Goal: Check status: Check status

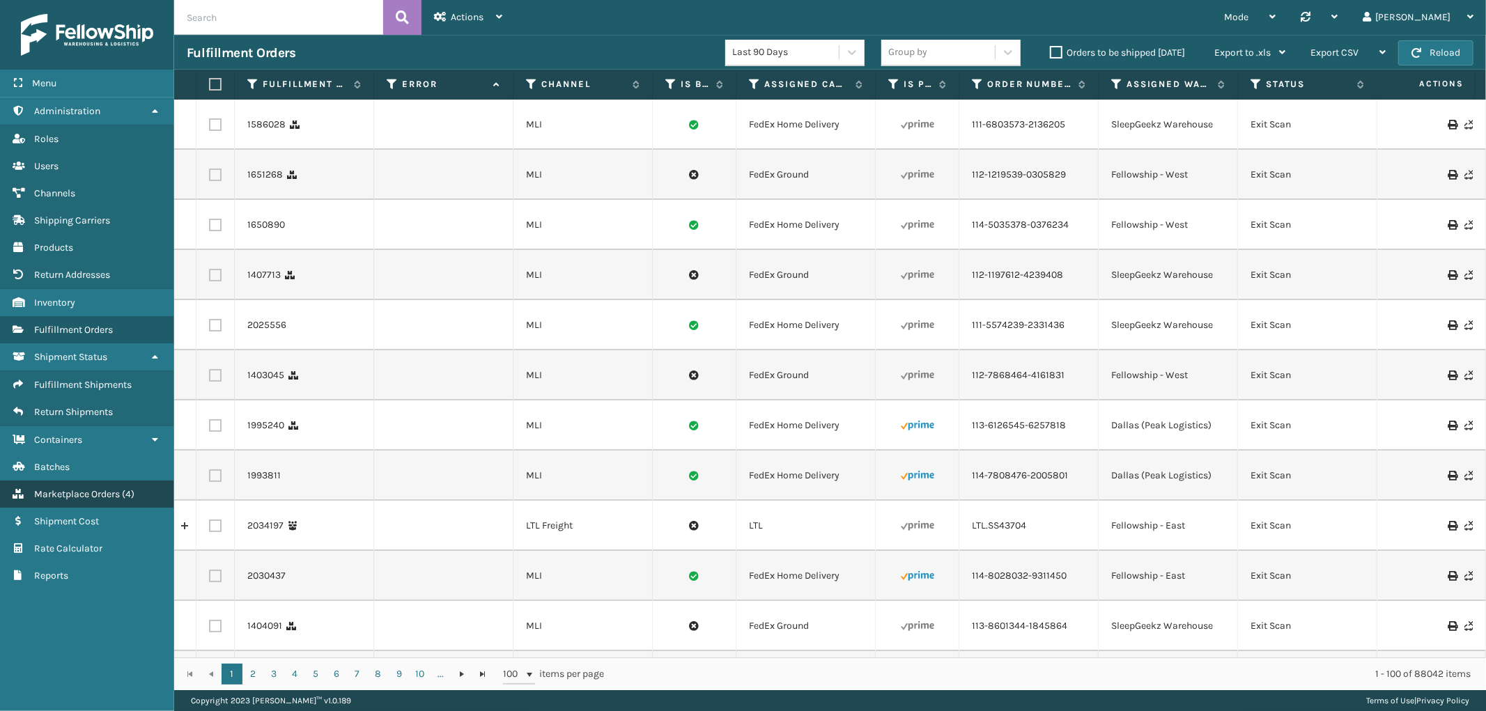
click at [98, 492] on link "Marketplace Orders ( 4 )" at bounding box center [86, 494] width 173 height 27
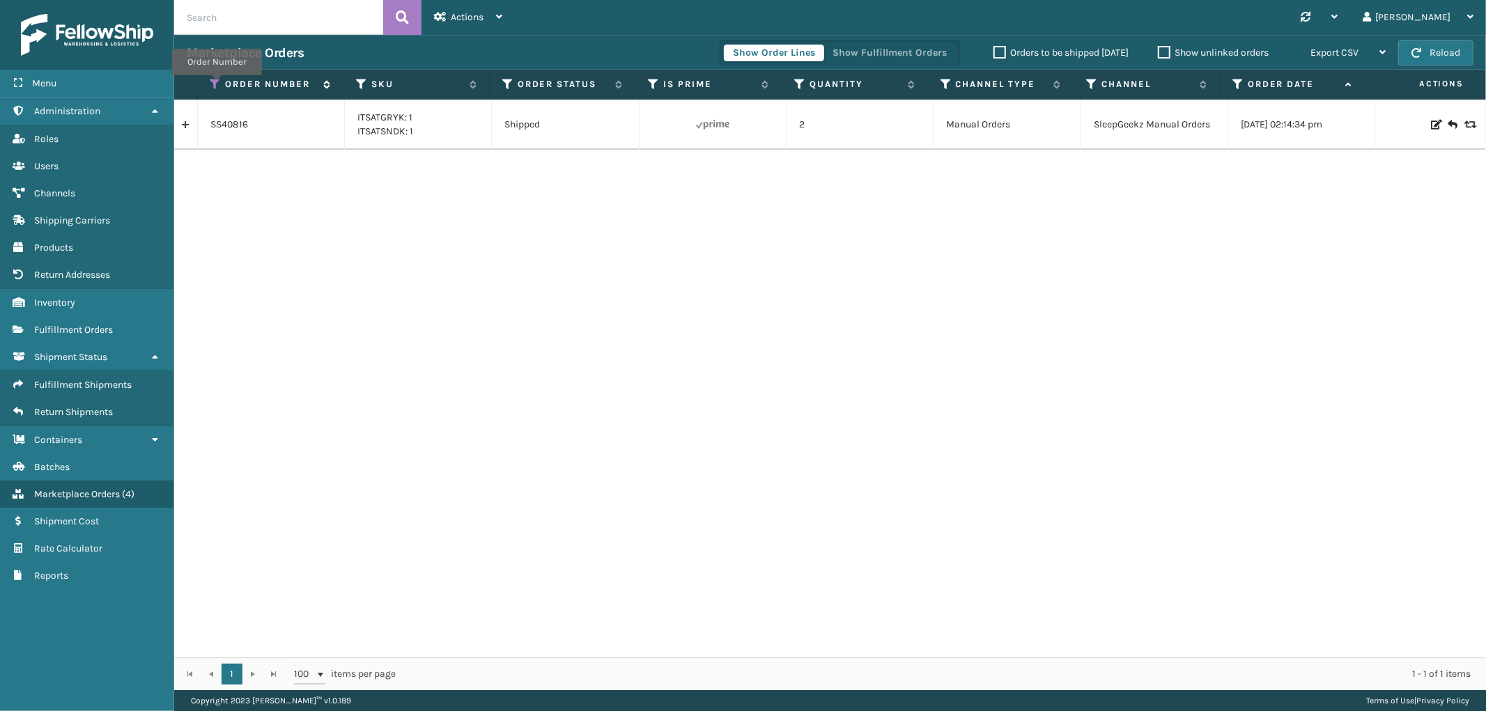
click at [217, 85] on icon at bounding box center [215, 84] width 11 height 13
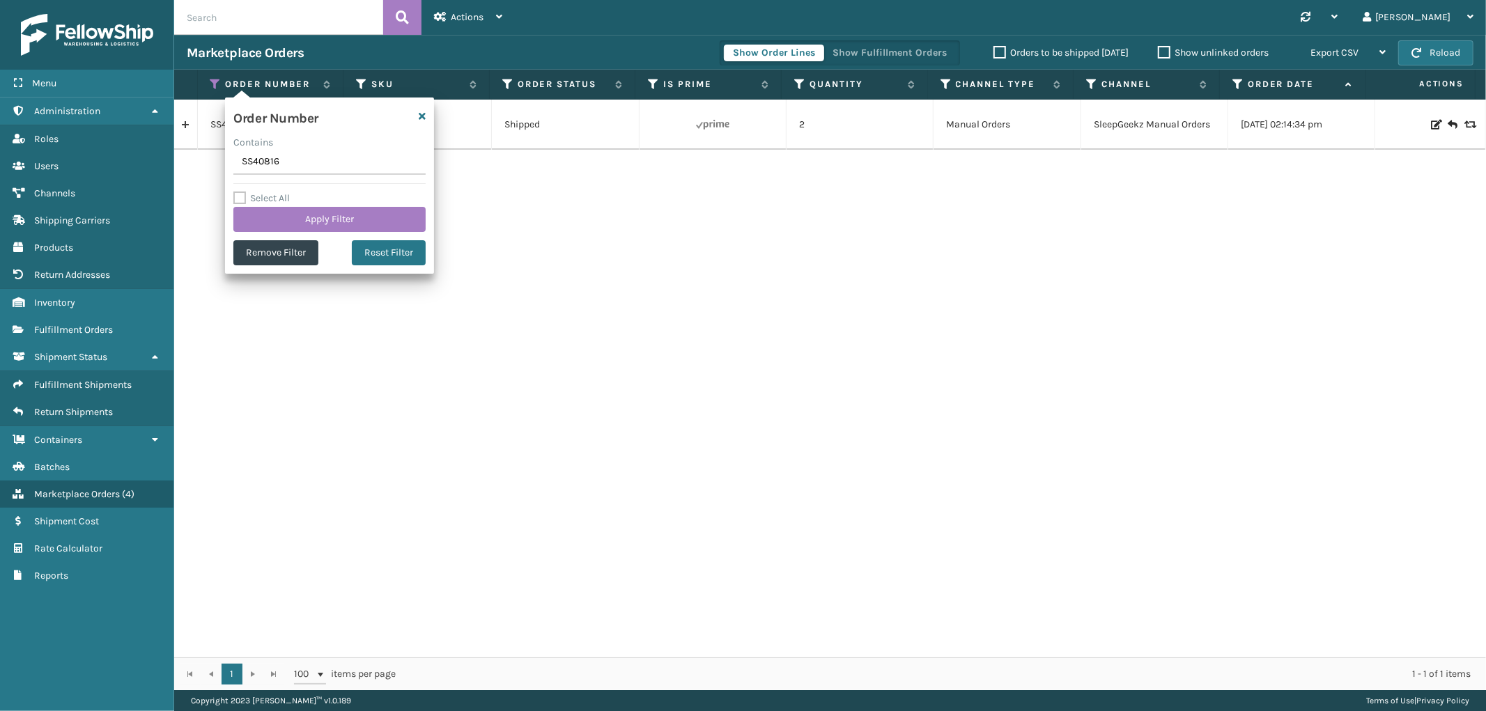
click at [260, 160] on input "SS40816" at bounding box center [329, 162] width 192 height 25
type input "SS40555"
click at [274, 215] on button "Apply Filter" at bounding box center [329, 219] width 192 height 25
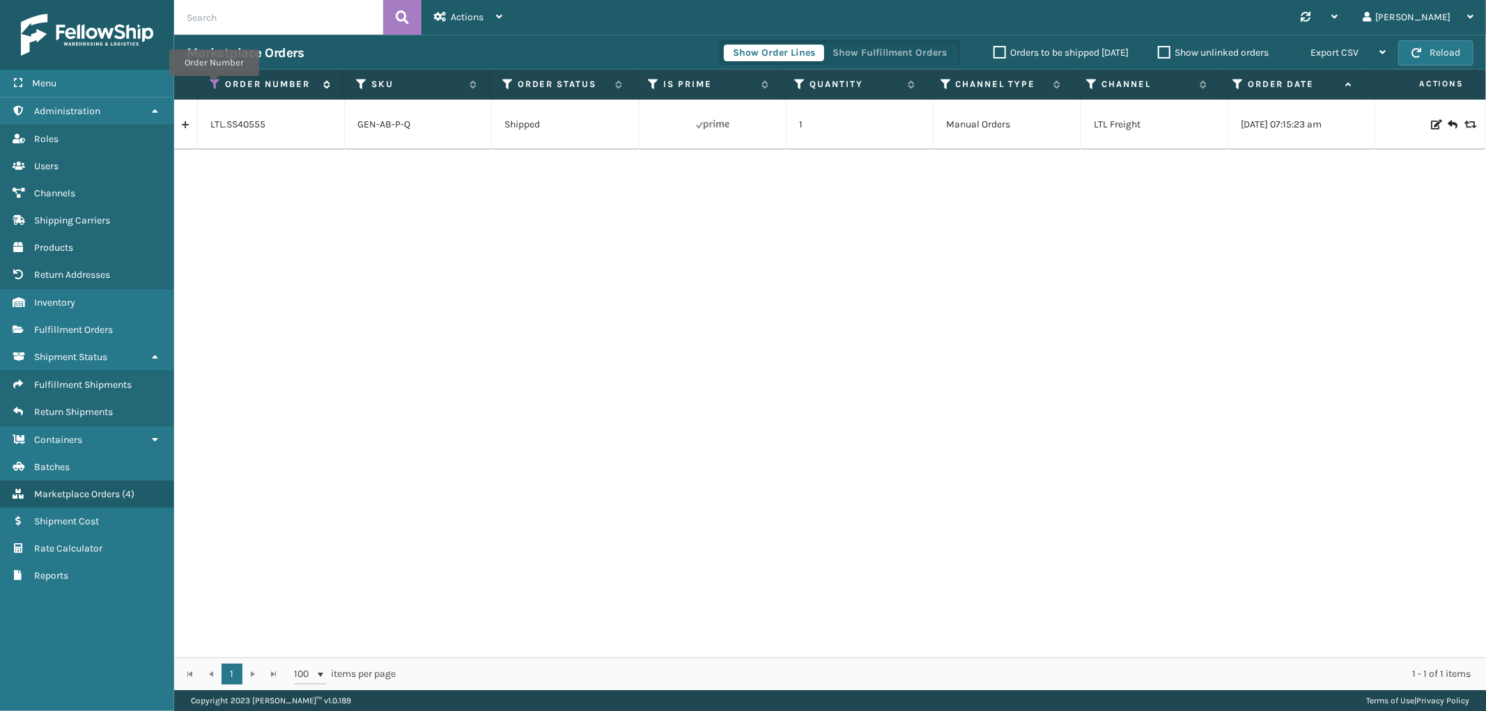
click at [214, 86] on icon at bounding box center [215, 84] width 11 height 13
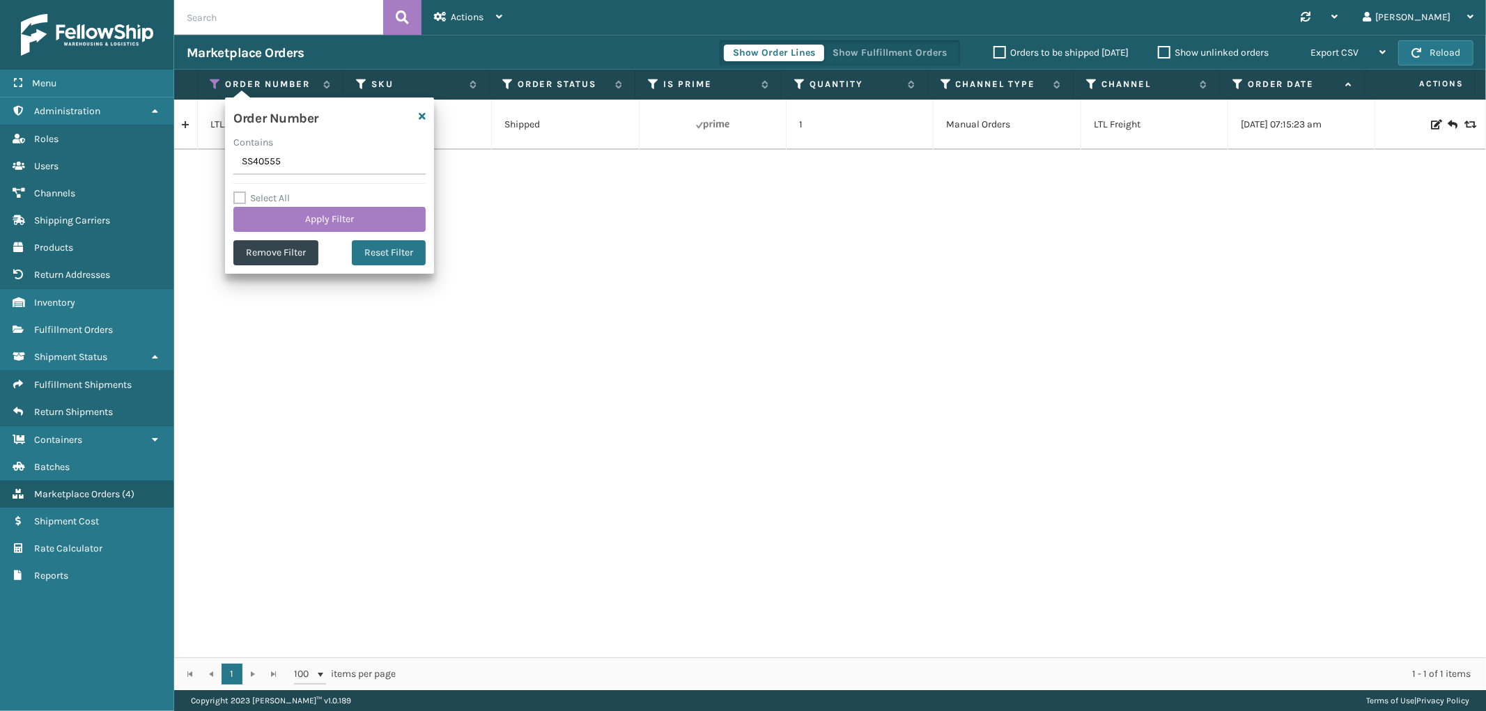
click at [251, 162] on input "SS40555" at bounding box center [329, 162] width 192 height 25
type input "SS40409"
click at [280, 214] on button "Apply Filter" at bounding box center [329, 219] width 192 height 25
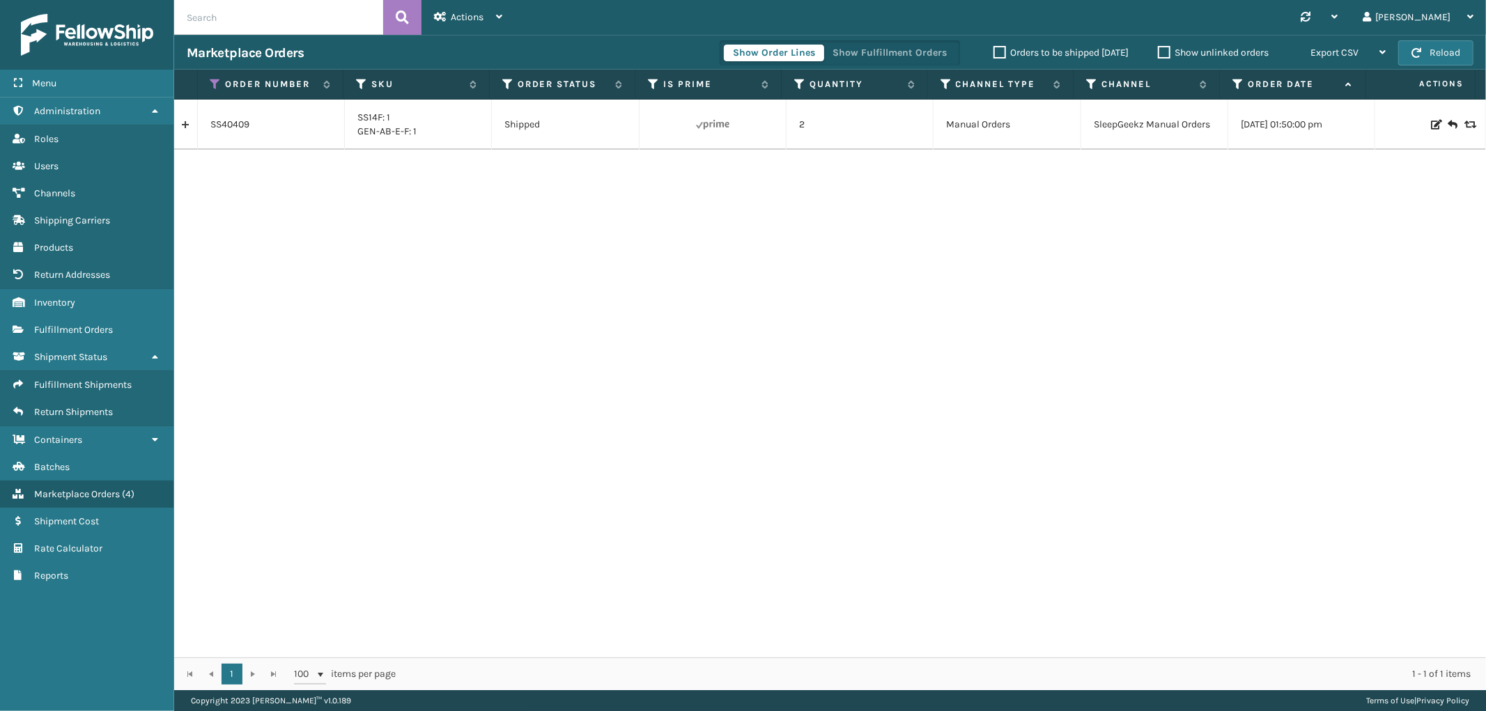
click at [186, 130] on link at bounding box center [185, 125] width 23 height 22
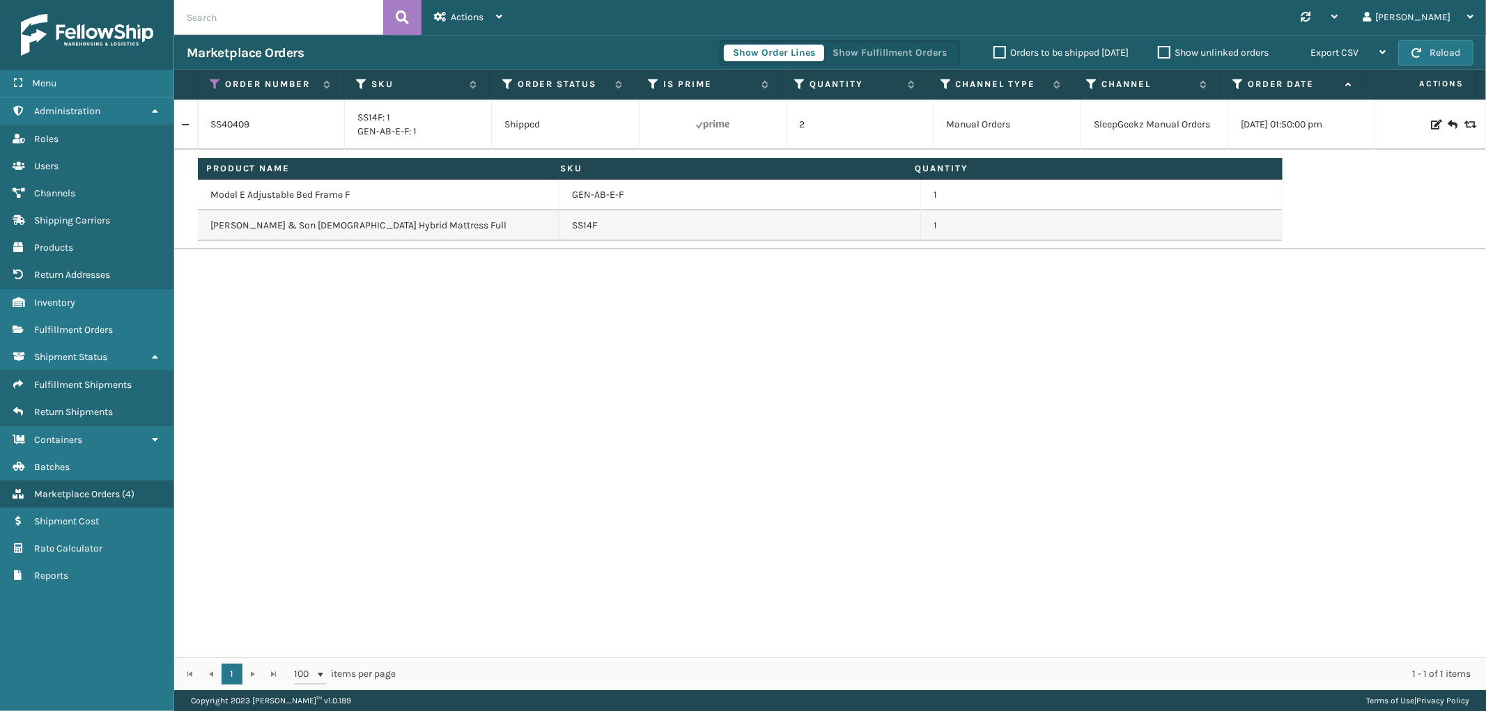
click at [186, 130] on link at bounding box center [185, 125] width 23 height 22
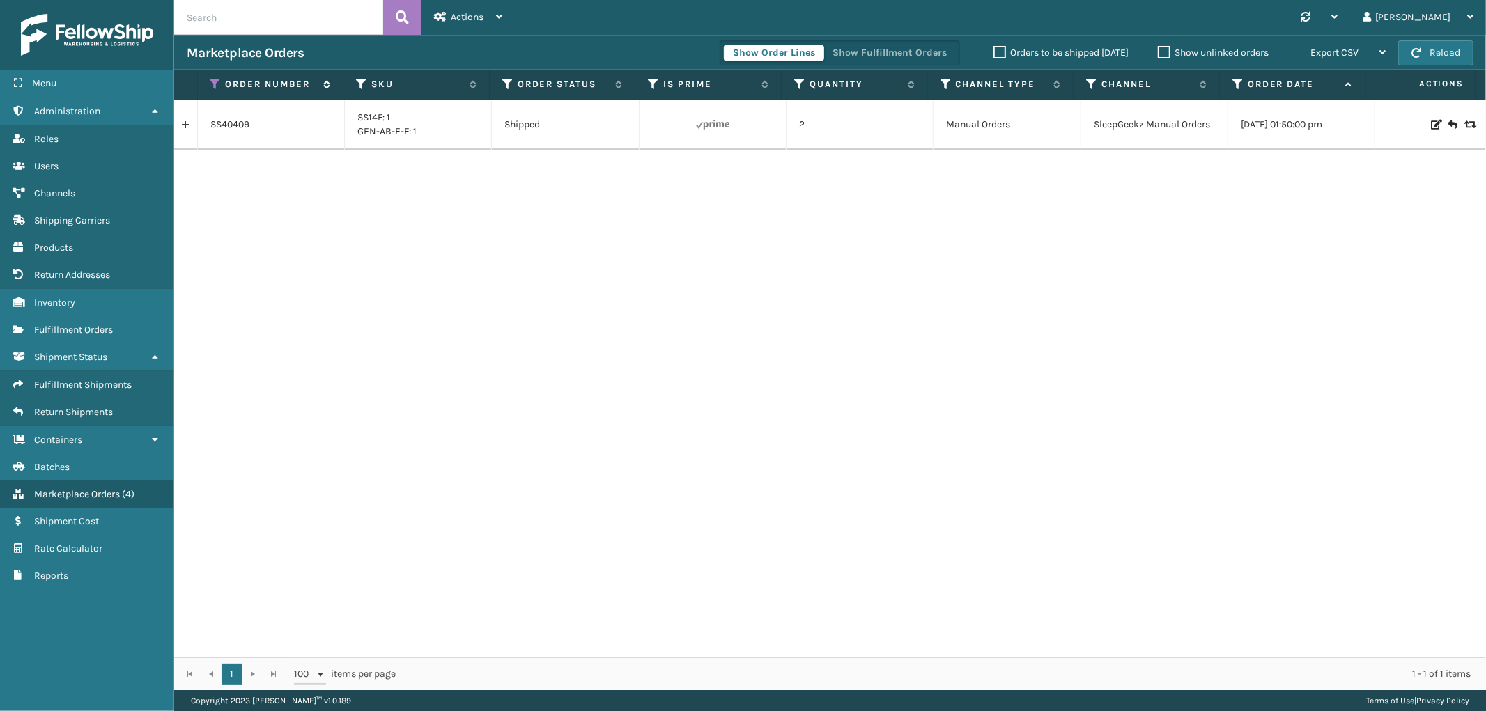
click at [211, 84] on icon at bounding box center [215, 84] width 11 height 13
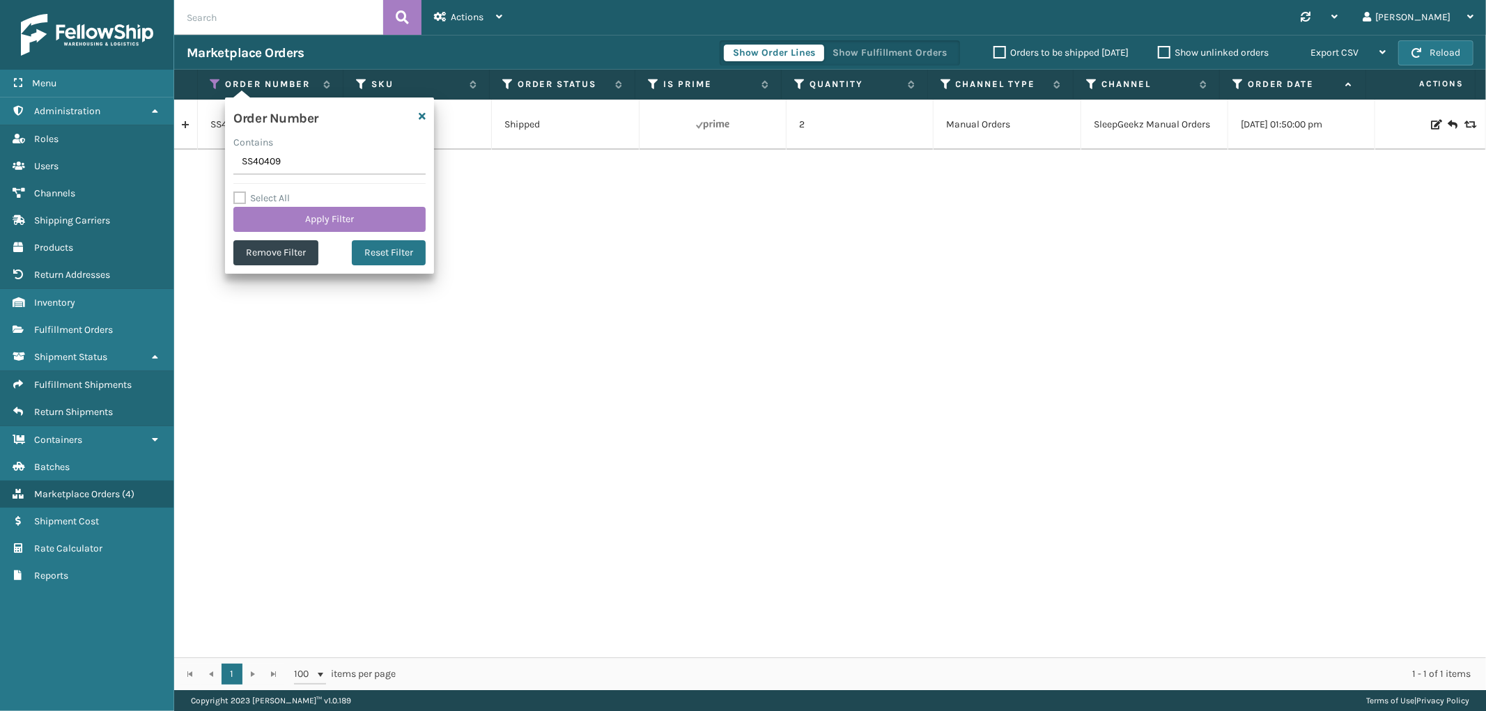
click at [269, 169] on input "SS40409" at bounding box center [329, 162] width 192 height 25
type input "SS40327"
click at [279, 217] on button "Apply Filter" at bounding box center [329, 219] width 192 height 25
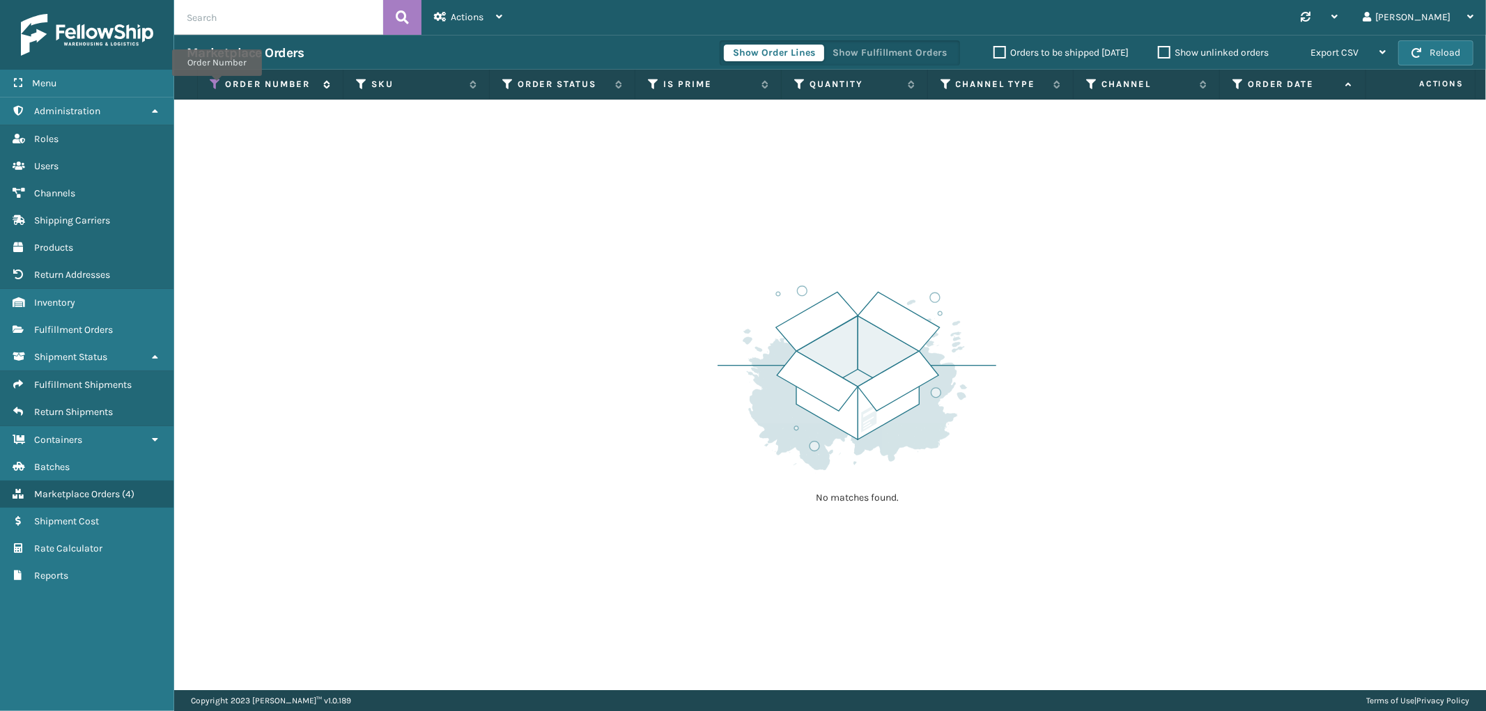
click at [217, 86] on icon at bounding box center [215, 84] width 11 height 13
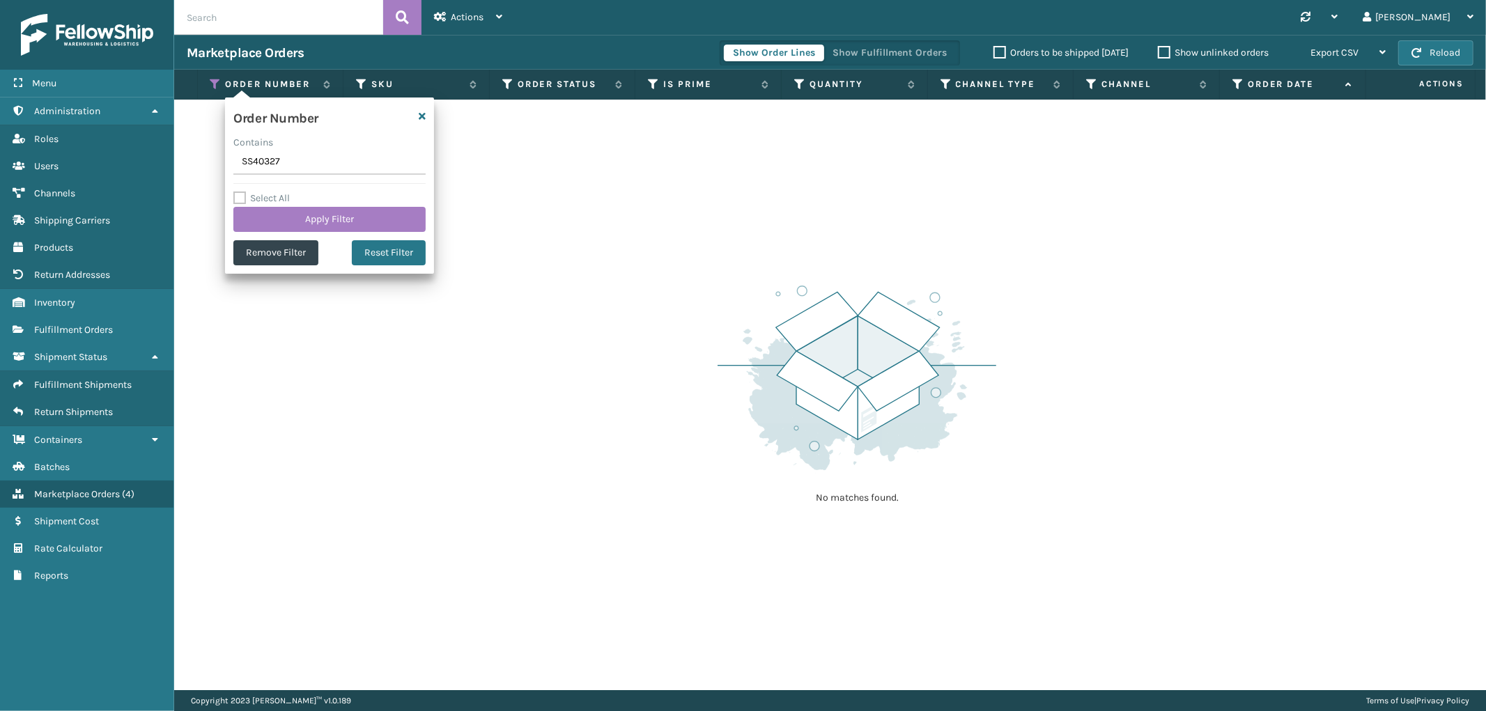
click at [258, 169] on input "SS40327" at bounding box center [329, 162] width 192 height 25
type input "SS39081"
click at [268, 222] on button "Apply Filter" at bounding box center [329, 219] width 192 height 25
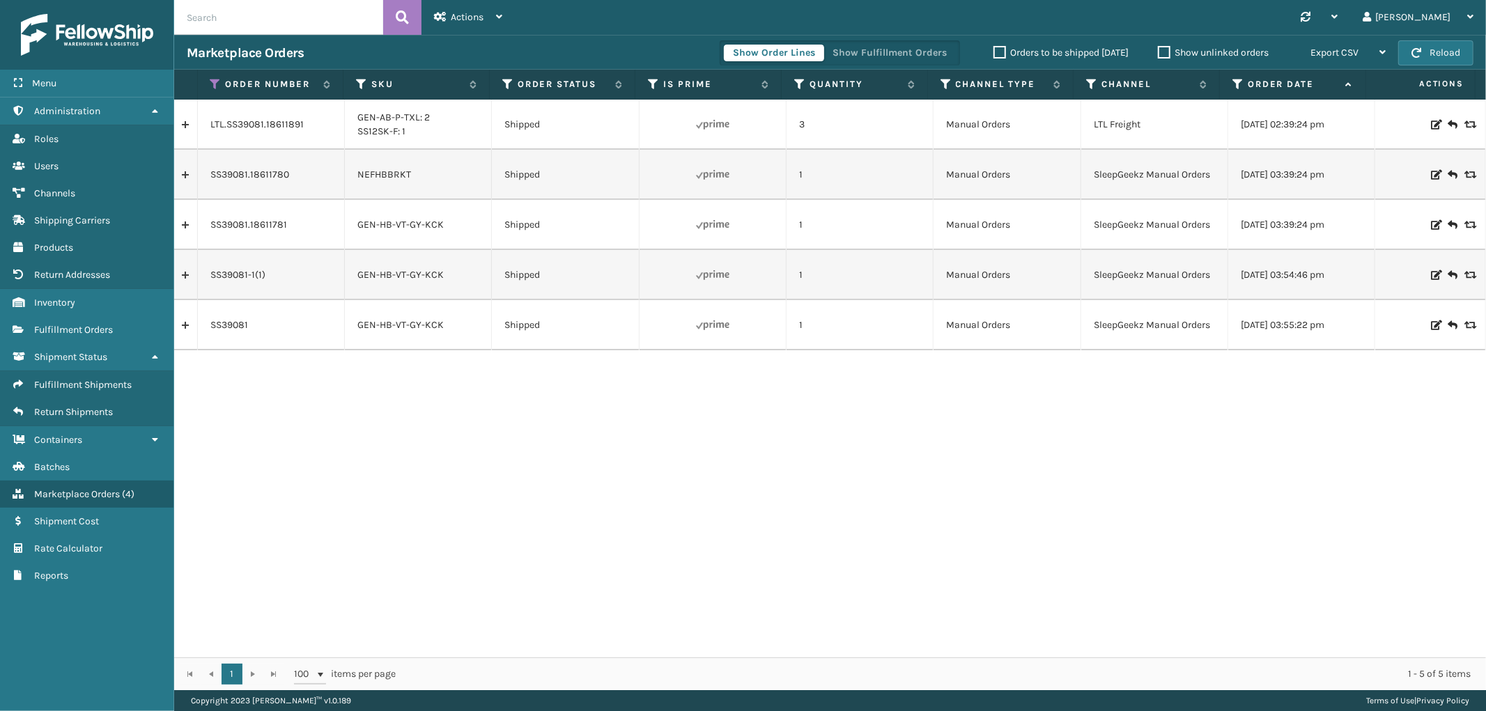
click at [178, 224] on link at bounding box center [185, 225] width 23 height 22
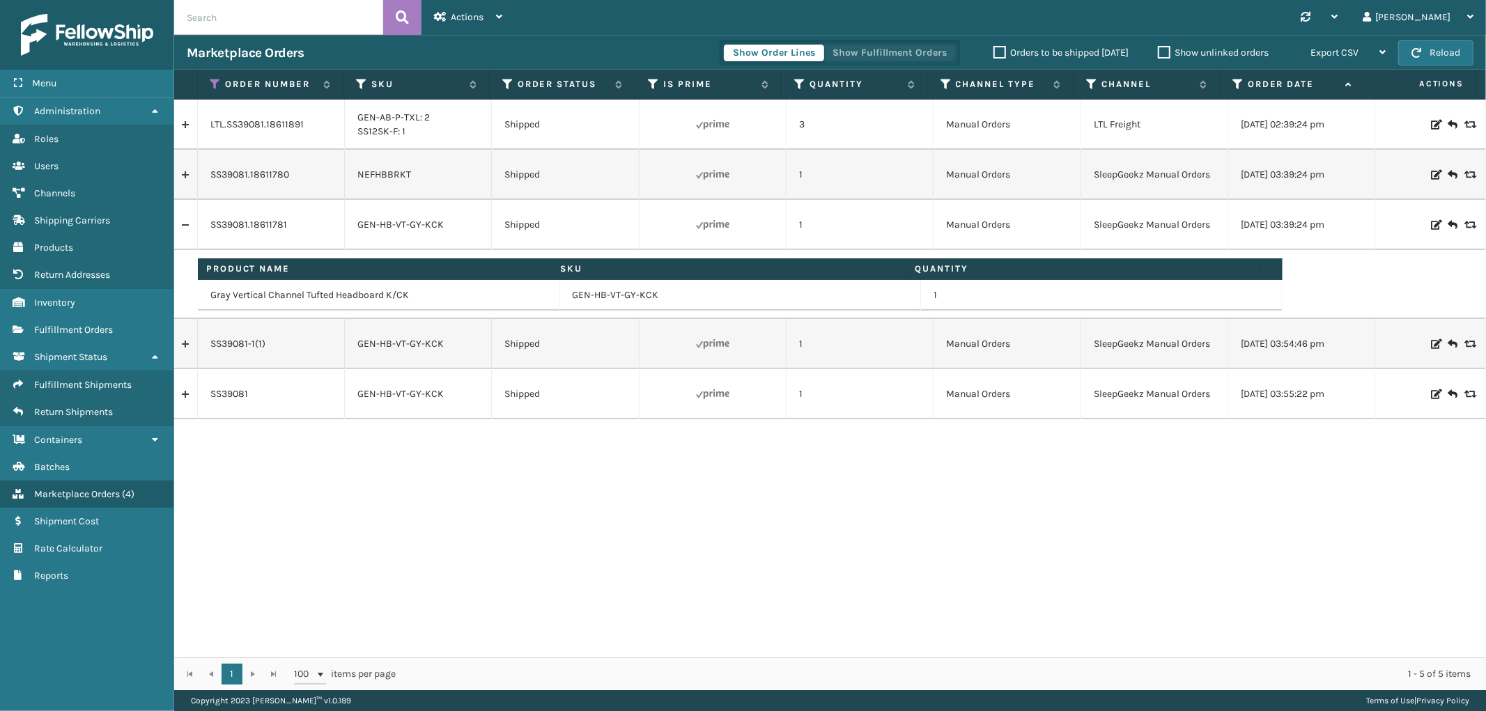
click at [896, 45] on button "Show Fulfillment Orders" at bounding box center [889, 53] width 132 height 17
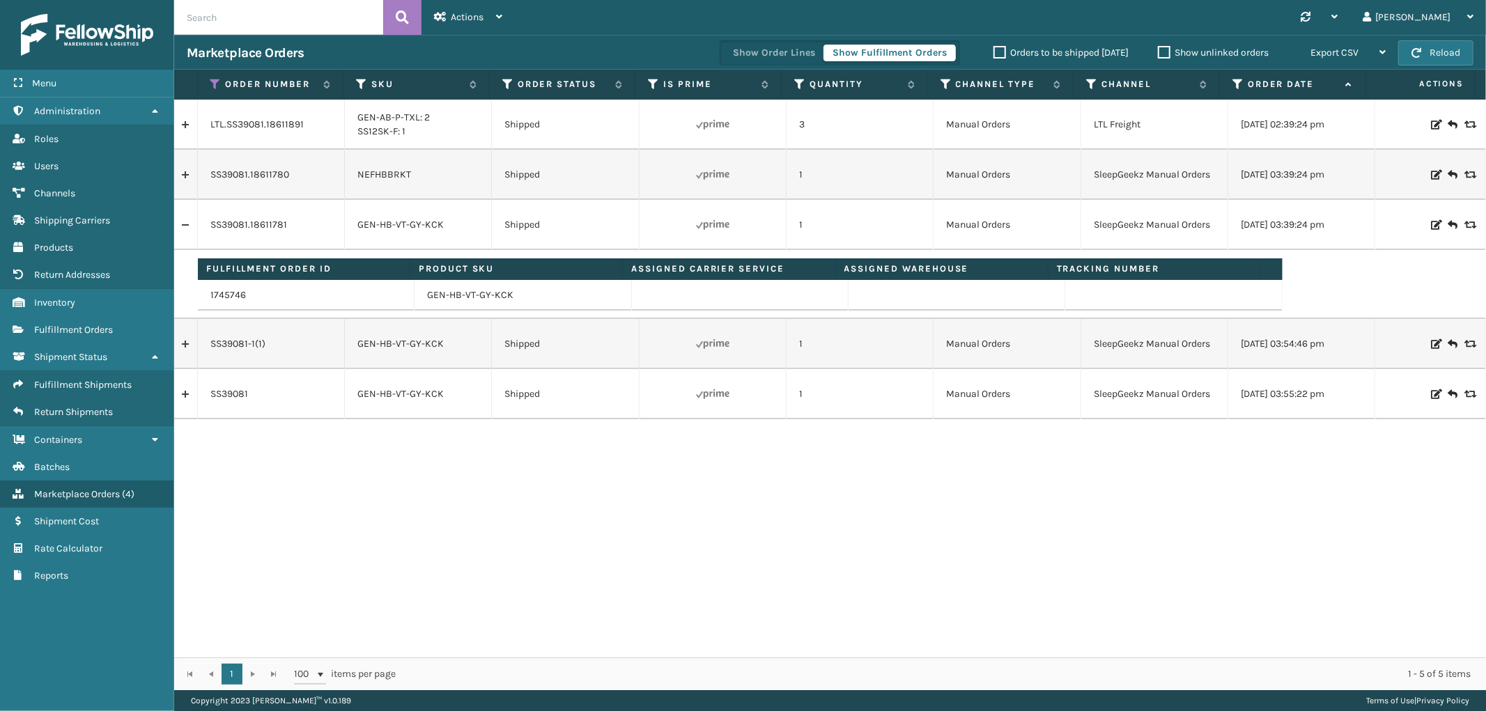
click at [185, 350] on link at bounding box center [185, 344] width 23 height 22
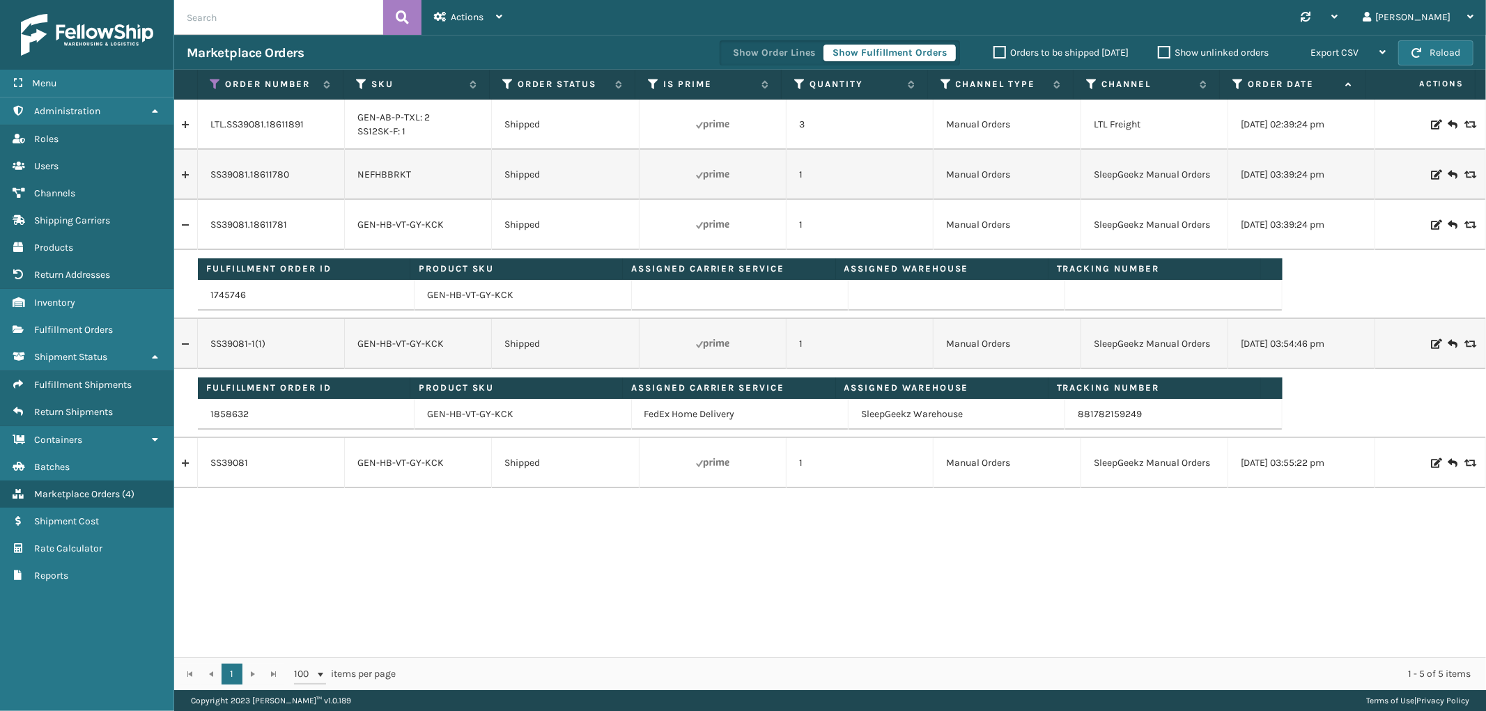
click at [183, 456] on link at bounding box center [185, 463] width 23 height 22
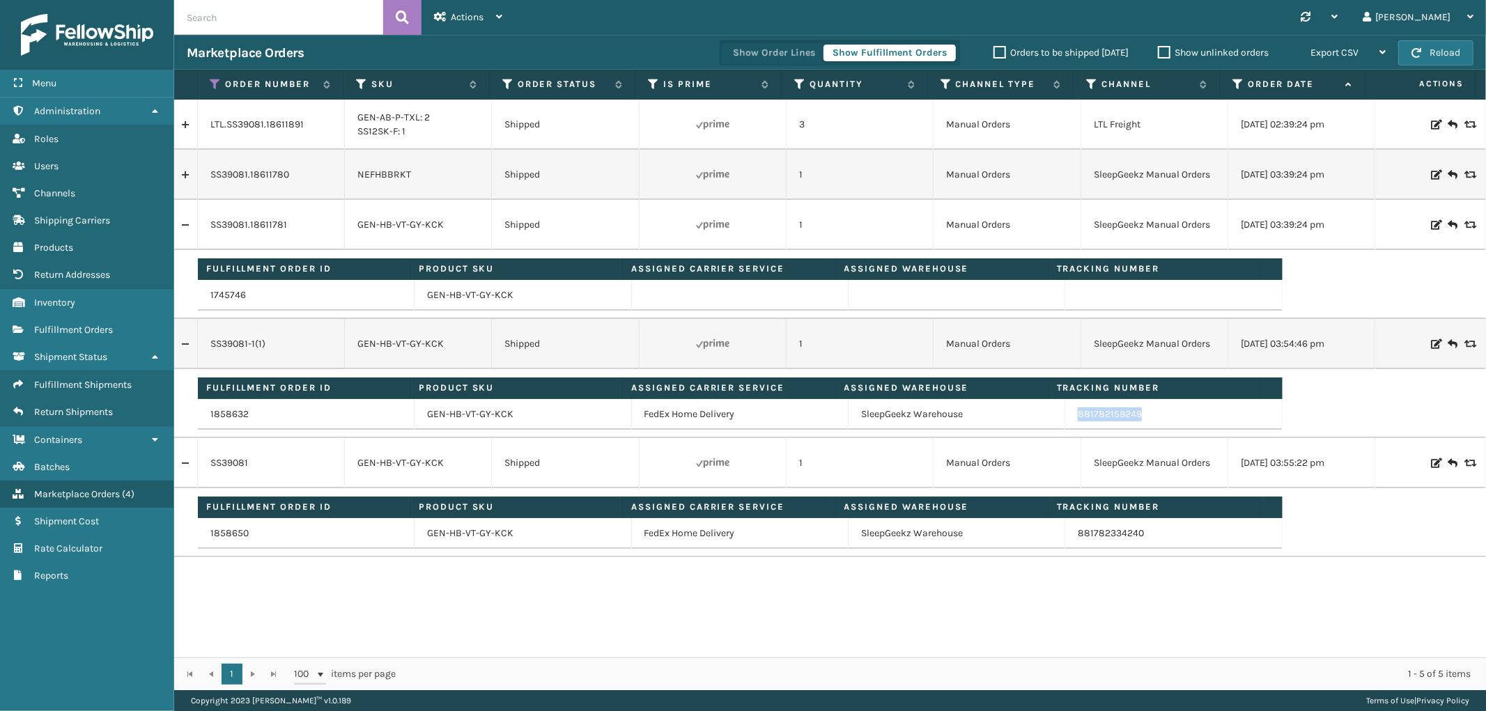
drag, startPoint x: 1138, startPoint y: 412, endPoint x: 1062, endPoint y: 414, distance: 75.3
click at [1065, 414] on td "881782159249" at bounding box center [1173, 414] width 217 height 31
copy link "881782159249"
click at [212, 84] on icon at bounding box center [215, 84] width 11 height 13
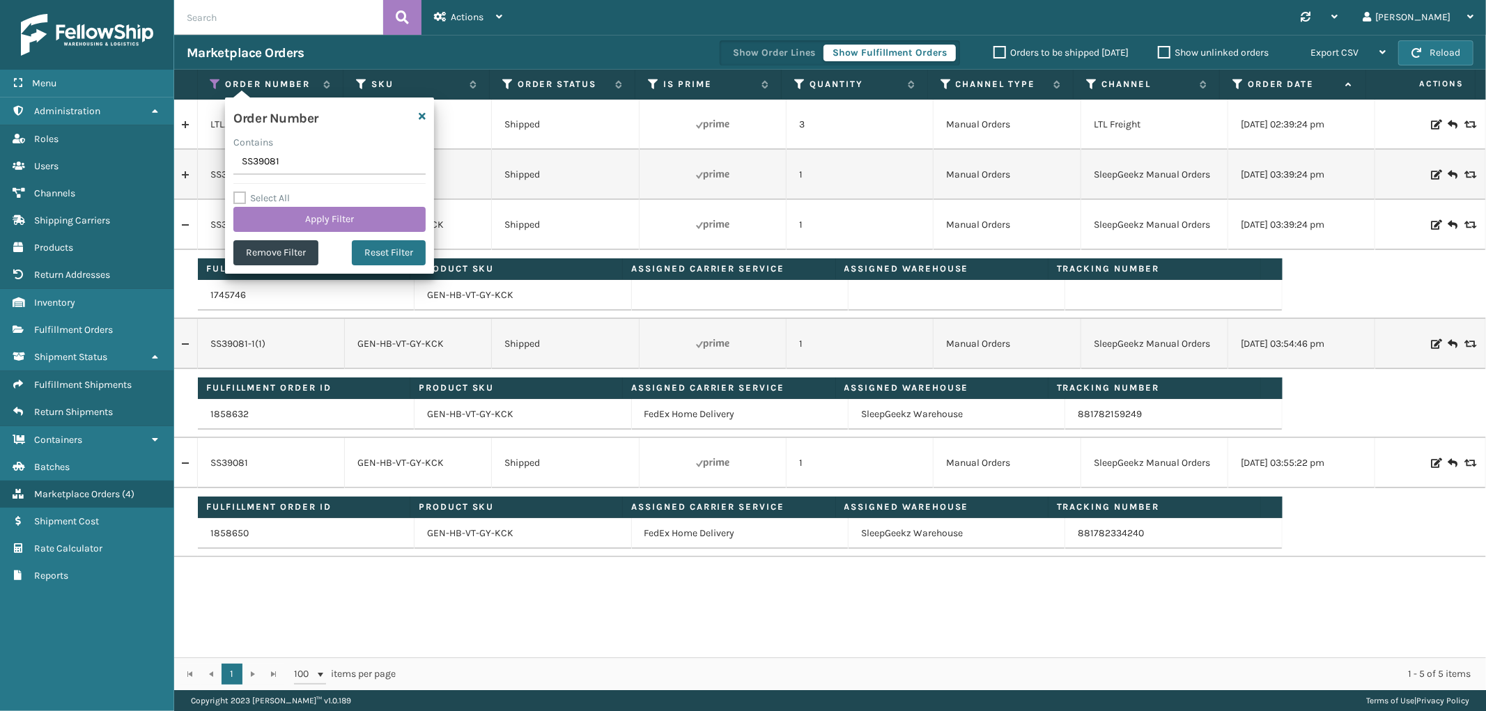
click at [251, 158] on input "SS39081" at bounding box center [329, 162] width 192 height 25
type input "SS38934"
click at [259, 210] on button "Apply Filter" at bounding box center [329, 219] width 192 height 25
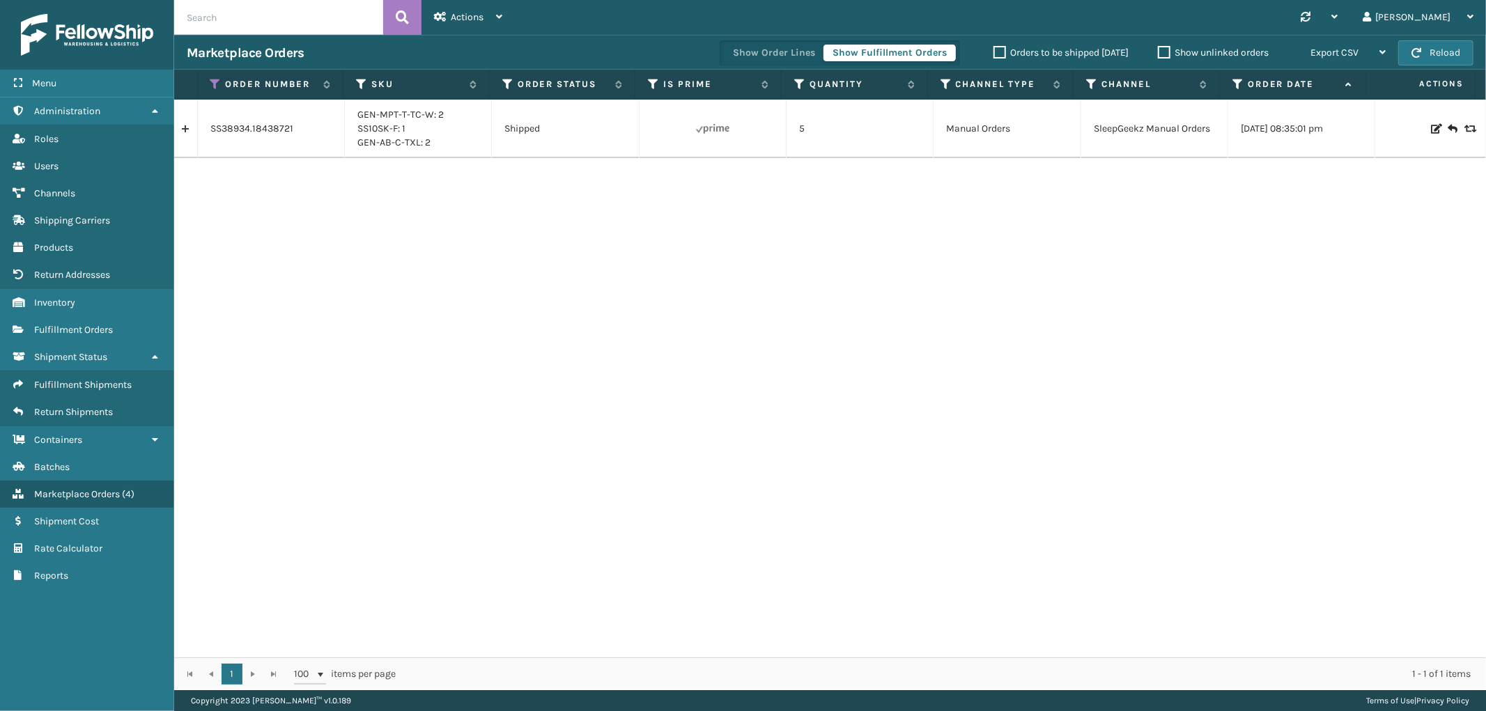
click at [188, 125] on link at bounding box center [185, 129] width 23 height 22
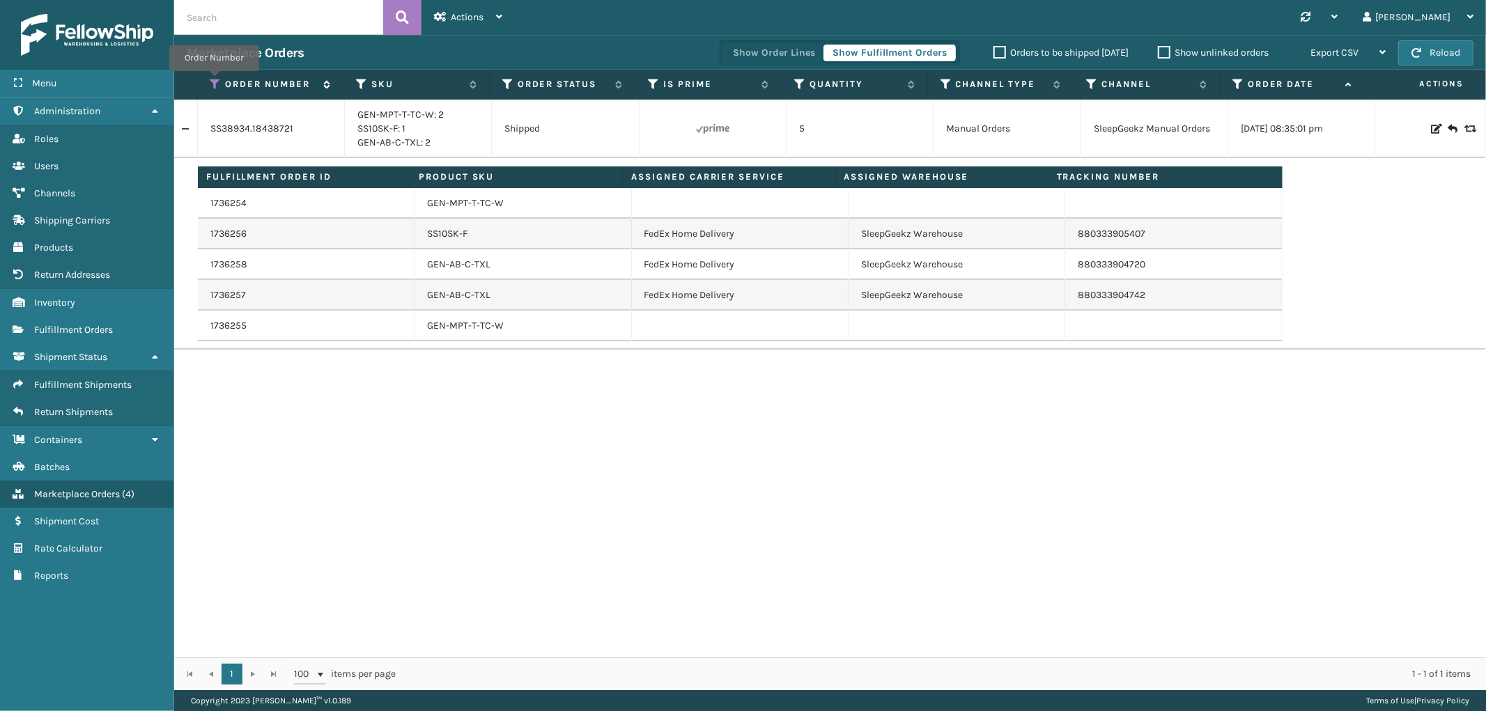
click at [214, 81] on icon at bounding box center [215, 84] width 11 height 13
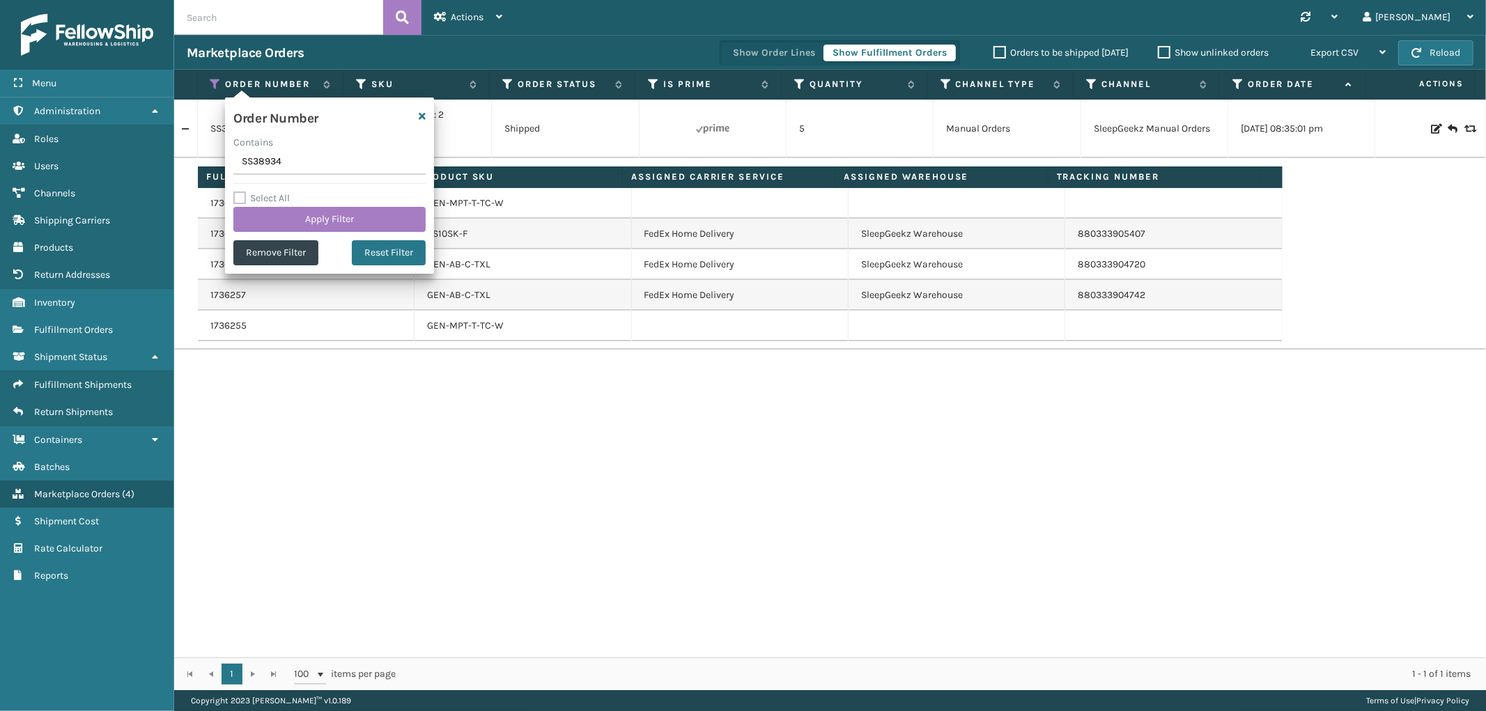
click at [251, 155] on input "SS38934" at bounding box center [329, 162] width 192 height 25
type input "SS38640"
click at [263, 219] on button "Apply Filter" at bounding box center [329, 219] width 192 height 25
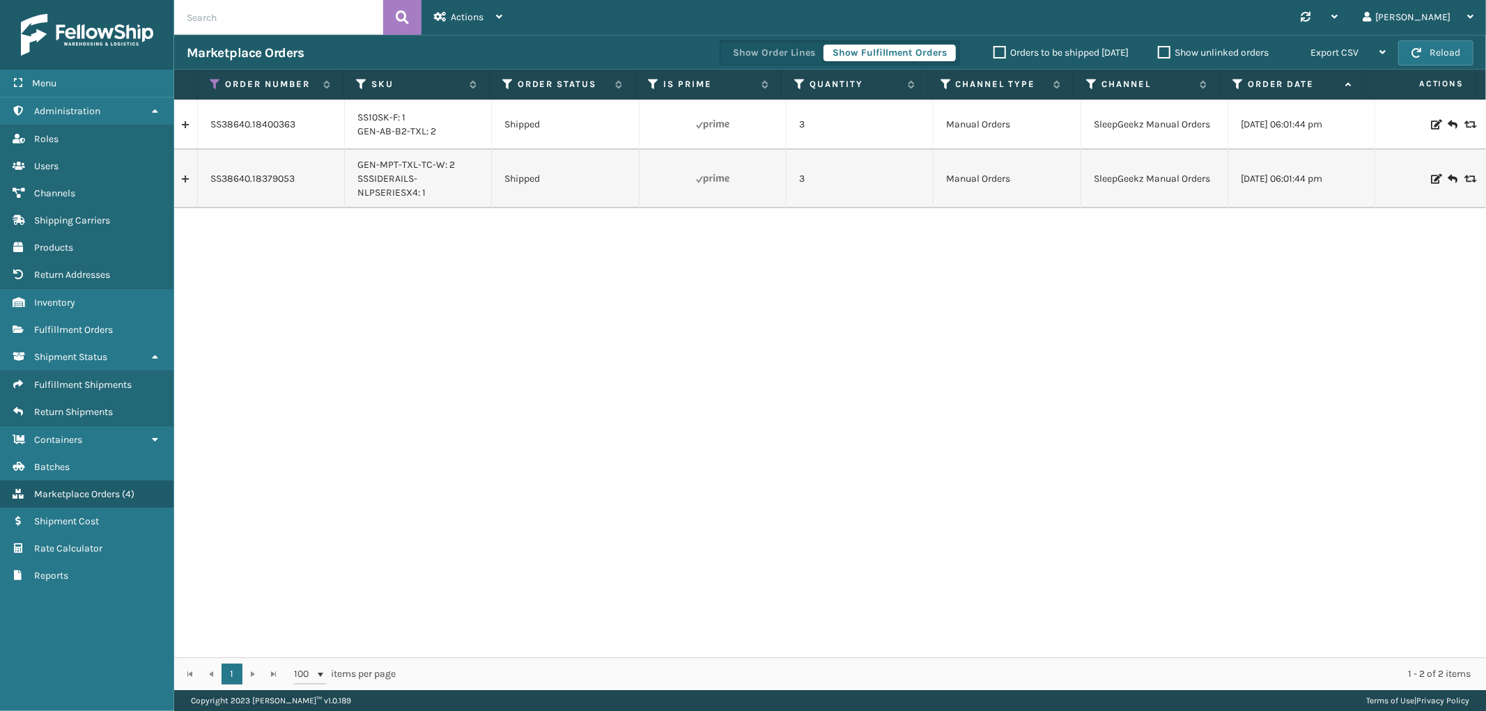
click at [188, 129] on link at bounding box center [185, 125] width 23 height 22
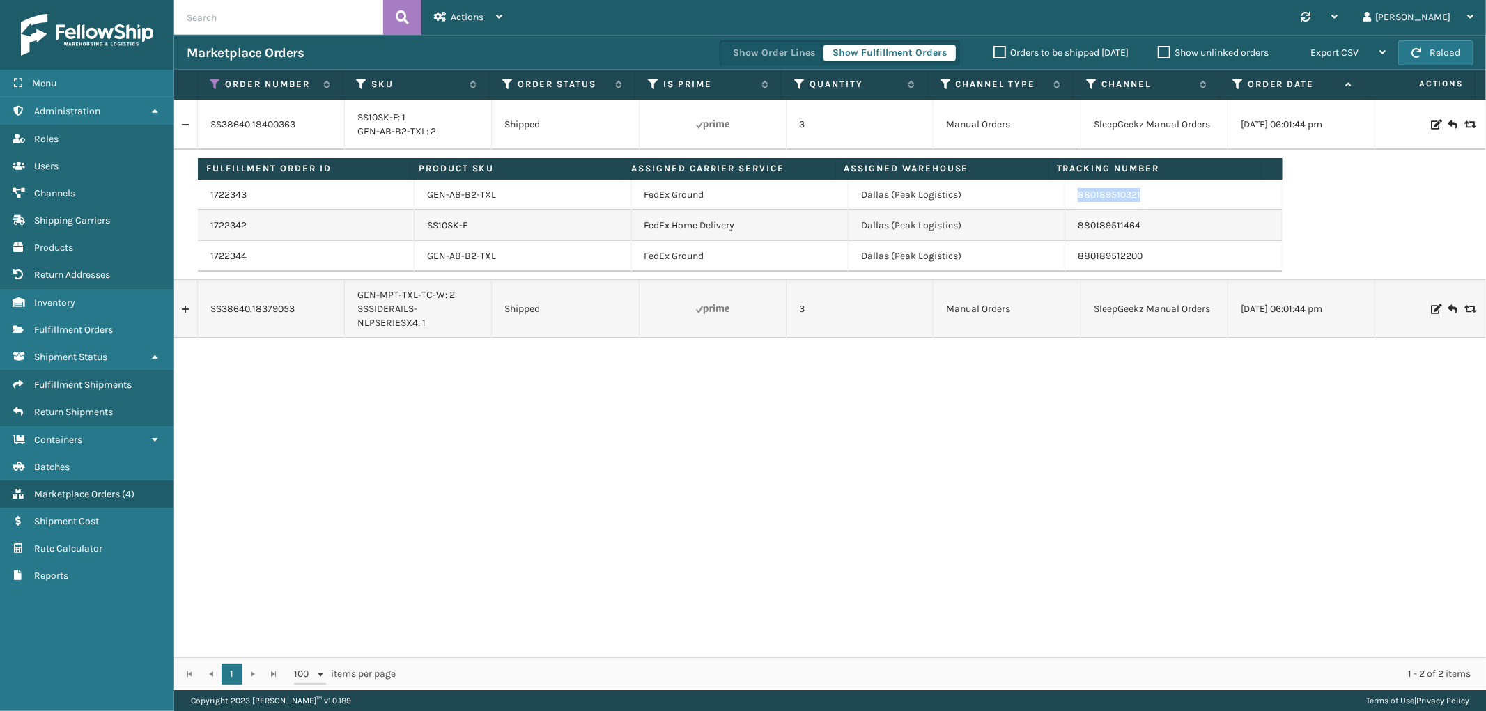
drag, startPoint x: 1140, startPoint y: 196, endPoint x: 1069, endPoint y: 201, distance: 71.2
click at [1069, 201] on td "880189510321" at bounding box center [1173, 195] width 217 height 31
copy link "880189510321"
click at [210, 78] on icon at bounding box center [215, 84] width 11 height 13
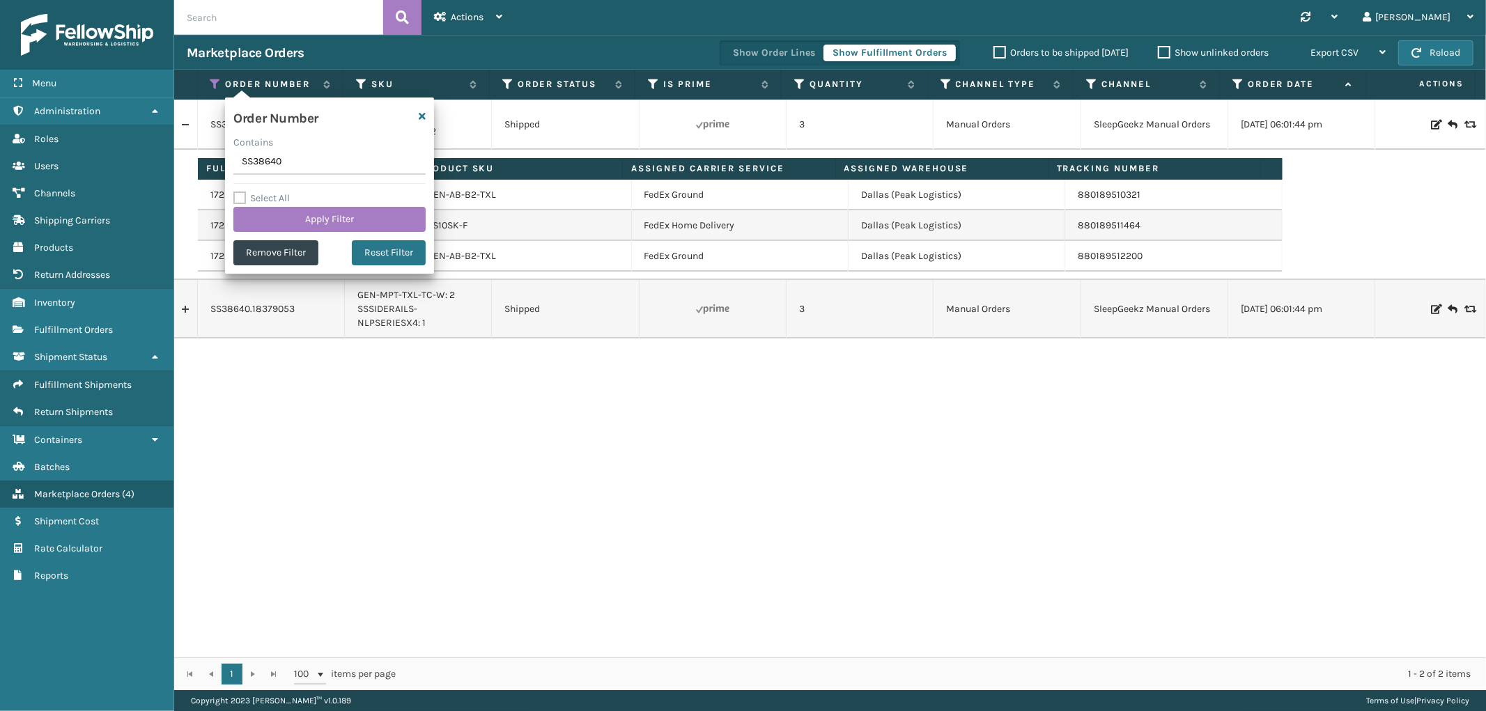
click at [248, 157] on input "SS38640" at bounding box center [329, 162] width 192 height 25
type input "SS38152"
click at [272, 221] on button "Apply Filter" at bounding box center [329, 219] width 192 height 25
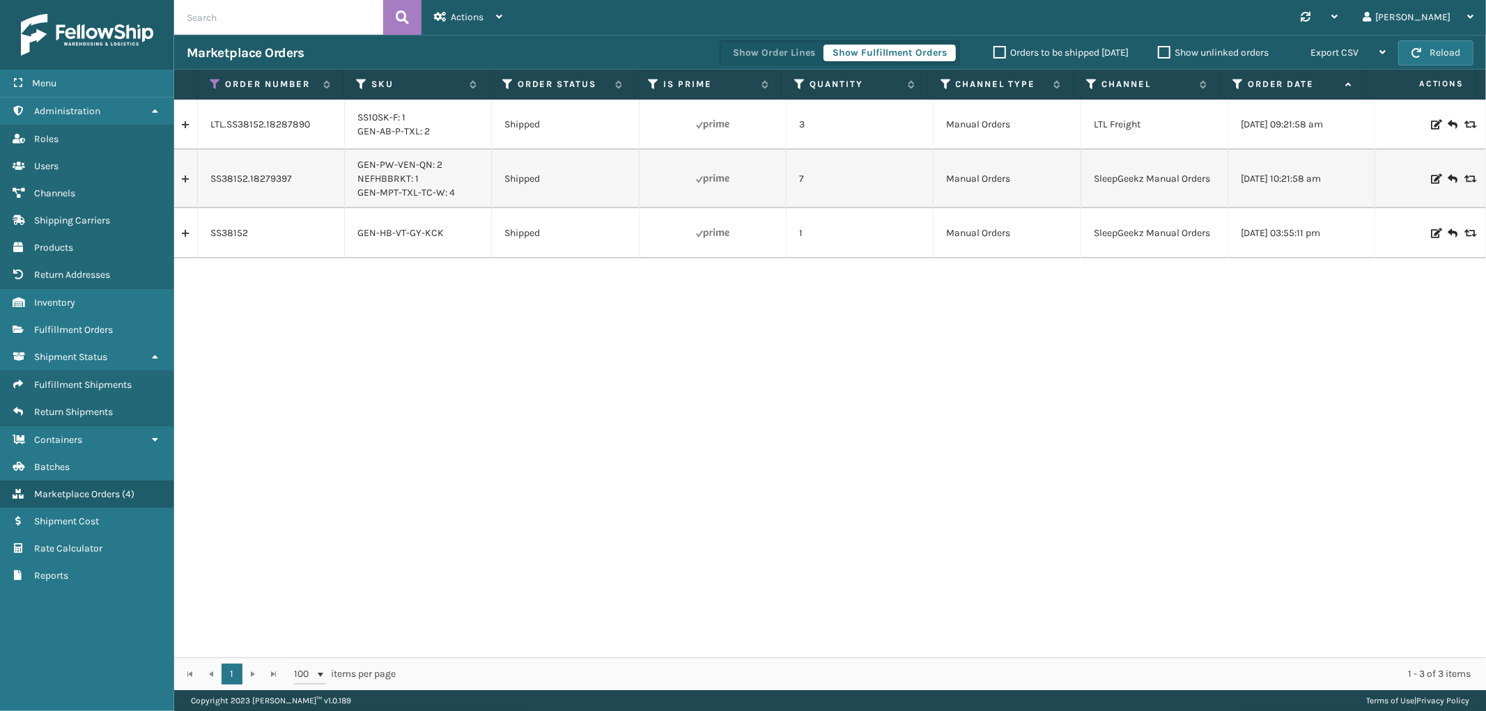
click at [198, 231] on td "SS38152" at bounding box center [271, 233] width 147 height 50
click at [195, 234] on link at bounding box center [185, 233] width 23 height 22
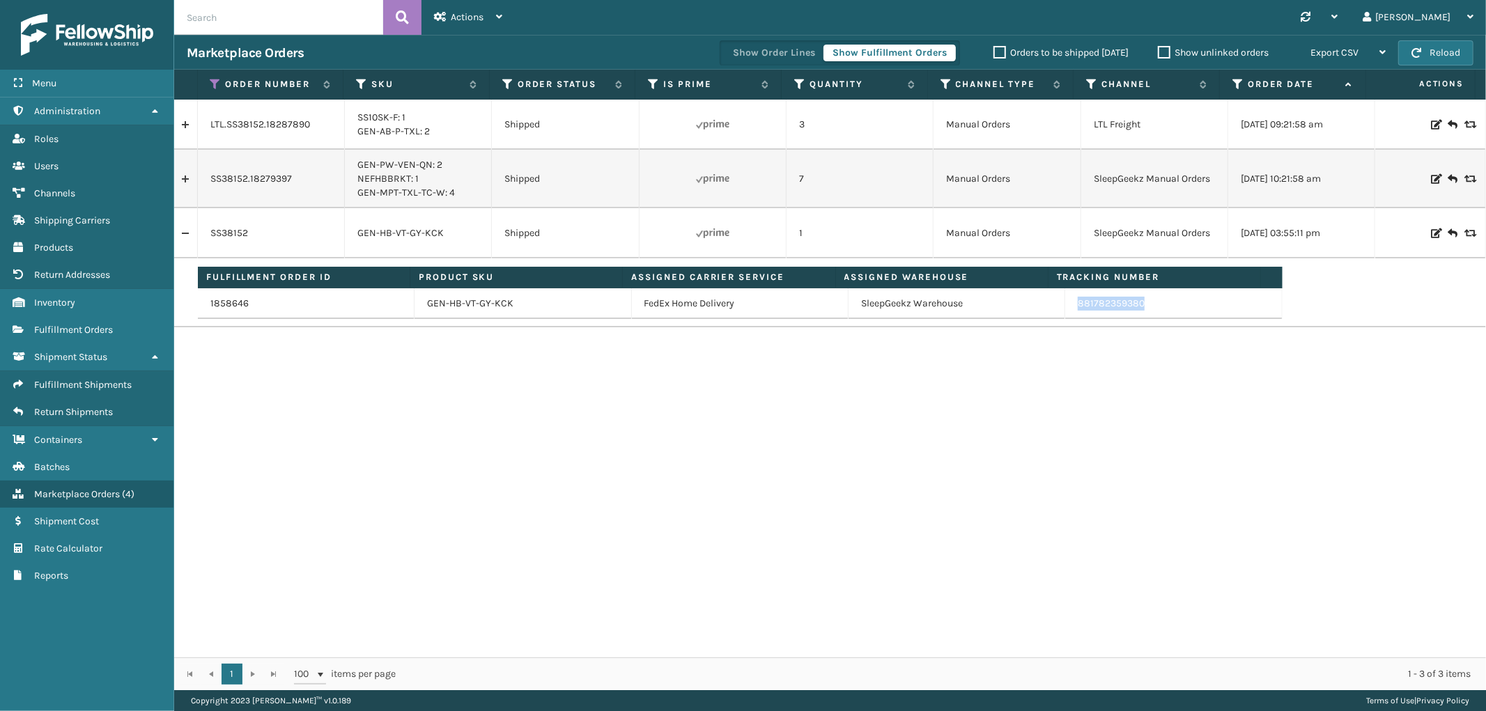
drag, startPoint x: 1152, startPoint y: 309, endPoint x: 1014, endPoint y: 316, distance: 138.8
click at [1065, 313] on td "881782359380" at bounding box center [1173, 303] width 217 height 31
copy link "881782359380"
click at [219, 78] on icon at bounding box center [215, 84] width 11 height 13
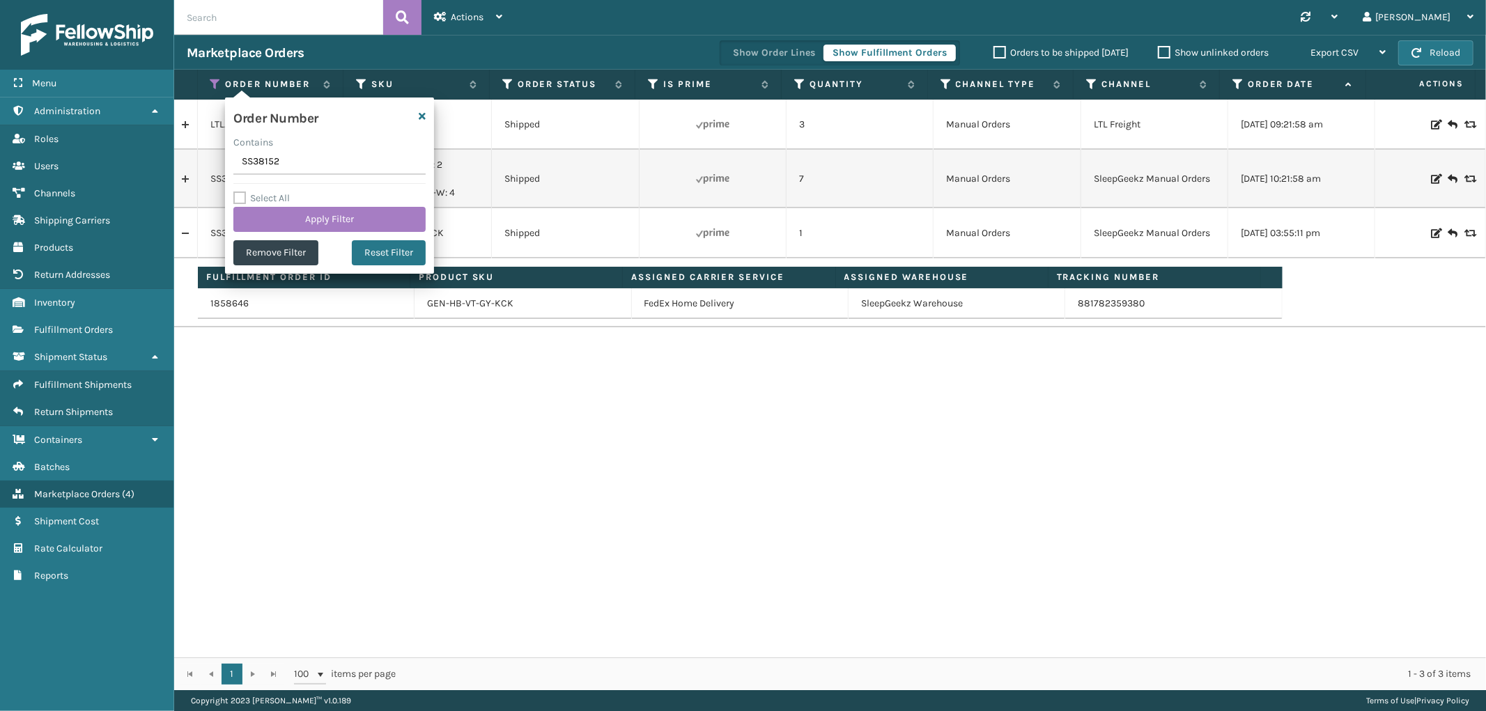
click at [258, 154] on input "SS38152" at bounding box center [329, 162] width 192 height 25
type input "SS37837"
click at [273, 233] on div "Order Number Contains SS37837 Select All Apply Filter Remove Filter Reset Filter" at bounding box center [329, 186] width 209 height 176
click at [273, 226] on button "Apply Filter" at bounding box center [329, 219] width 192 height 25
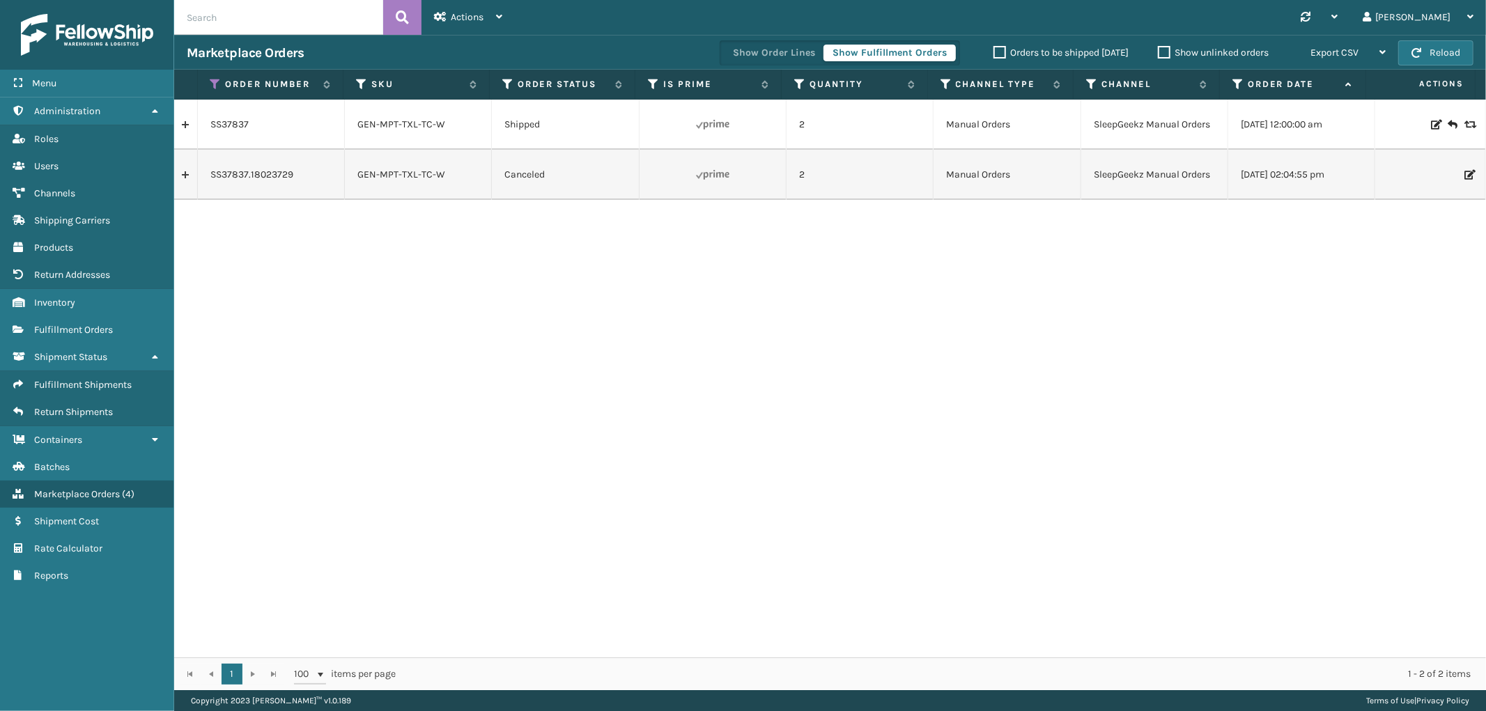
click at [183, 131] on link at bounding box center [185, 125] width 23 height 22
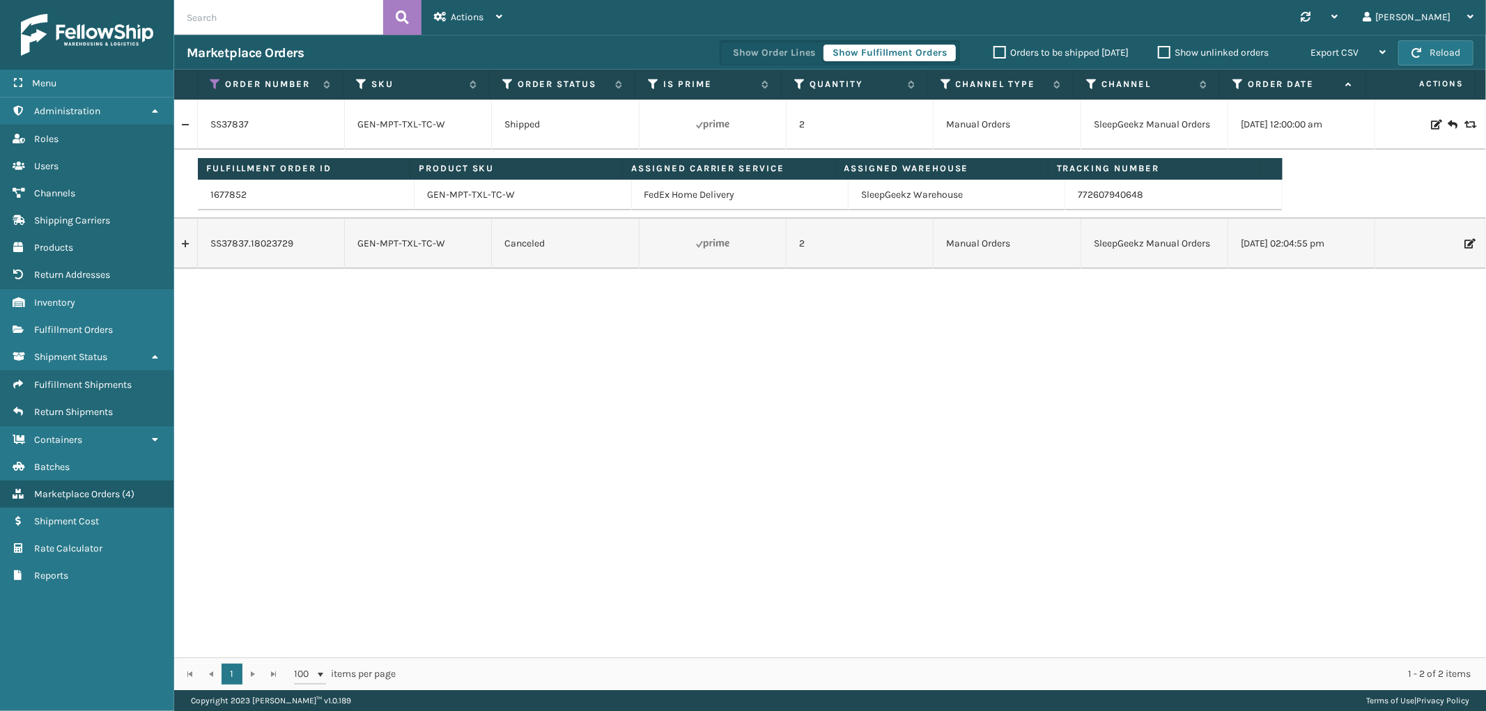
click at [183, 131] on link at bounding box center [185, 125] width 23 height 22
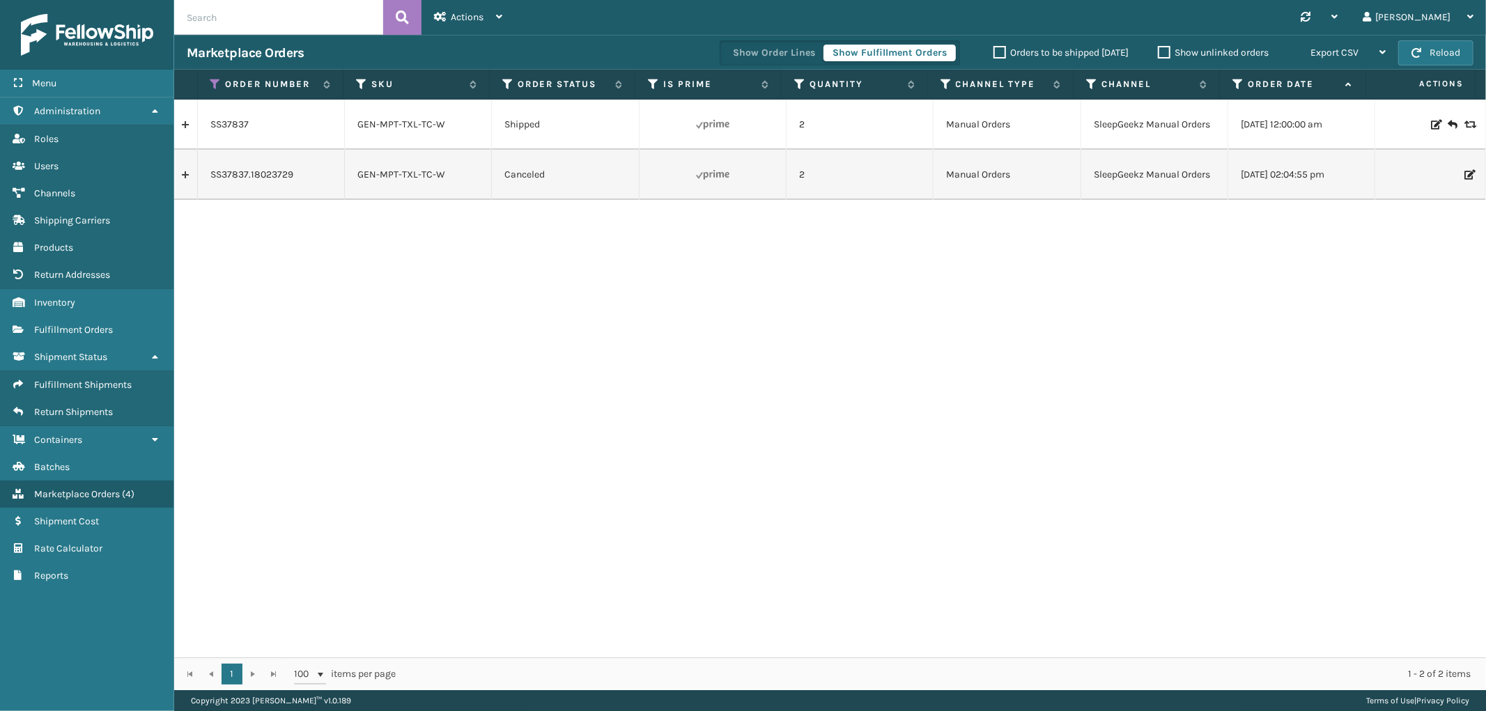
click at [180, 182] on link at bounding box center [185, 175] width 23 height 22
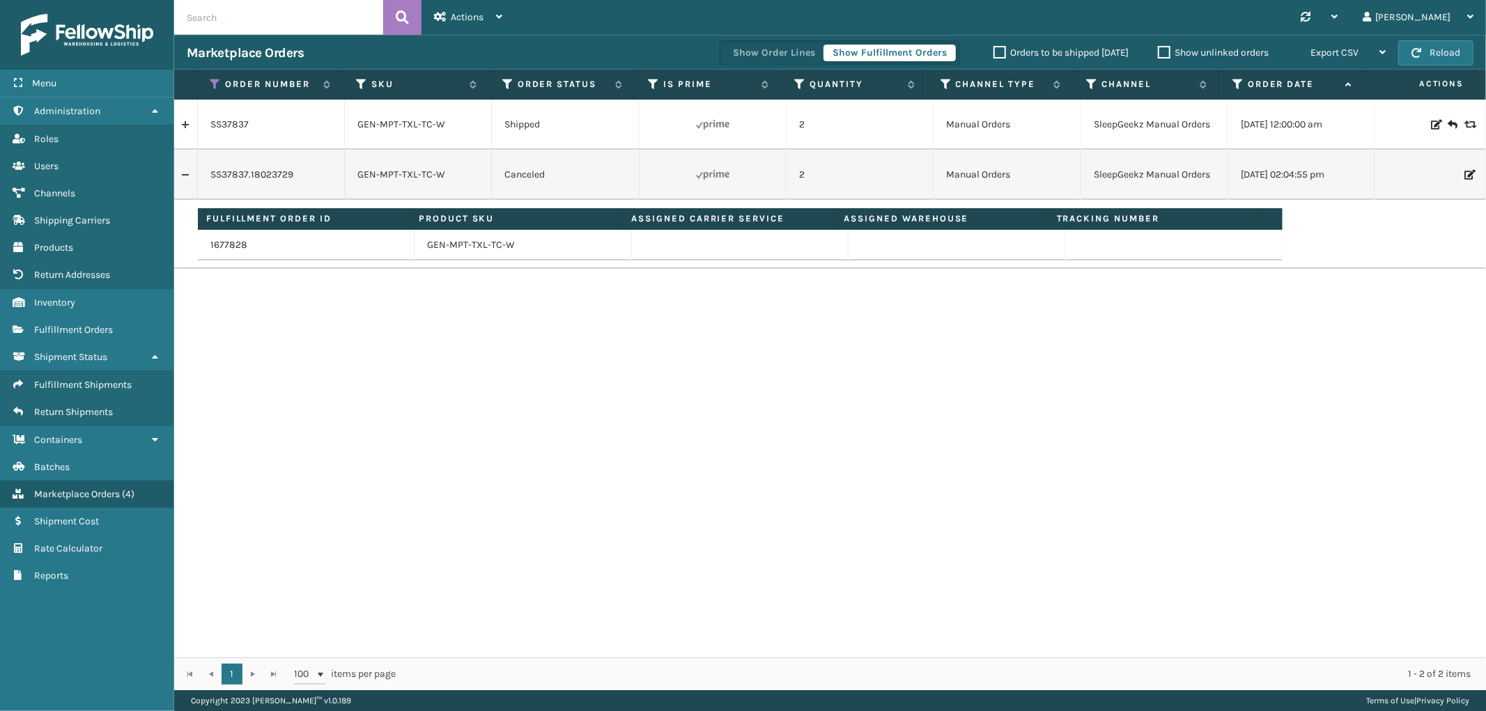
click at [180, 182] on link at bounding box center [185, 175] width 23 height 22
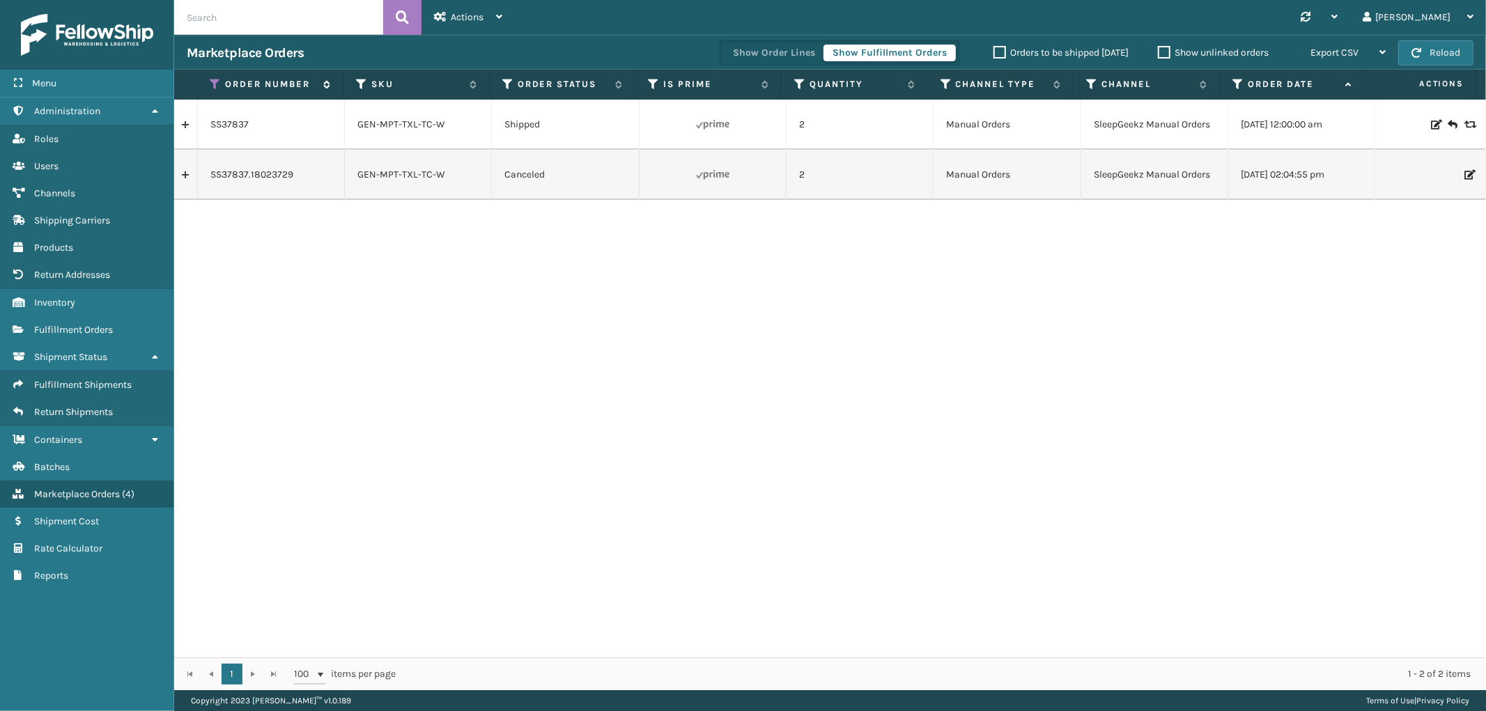
click at [214, 79] on icon at bounding box center [215, 84] width 11 height 13
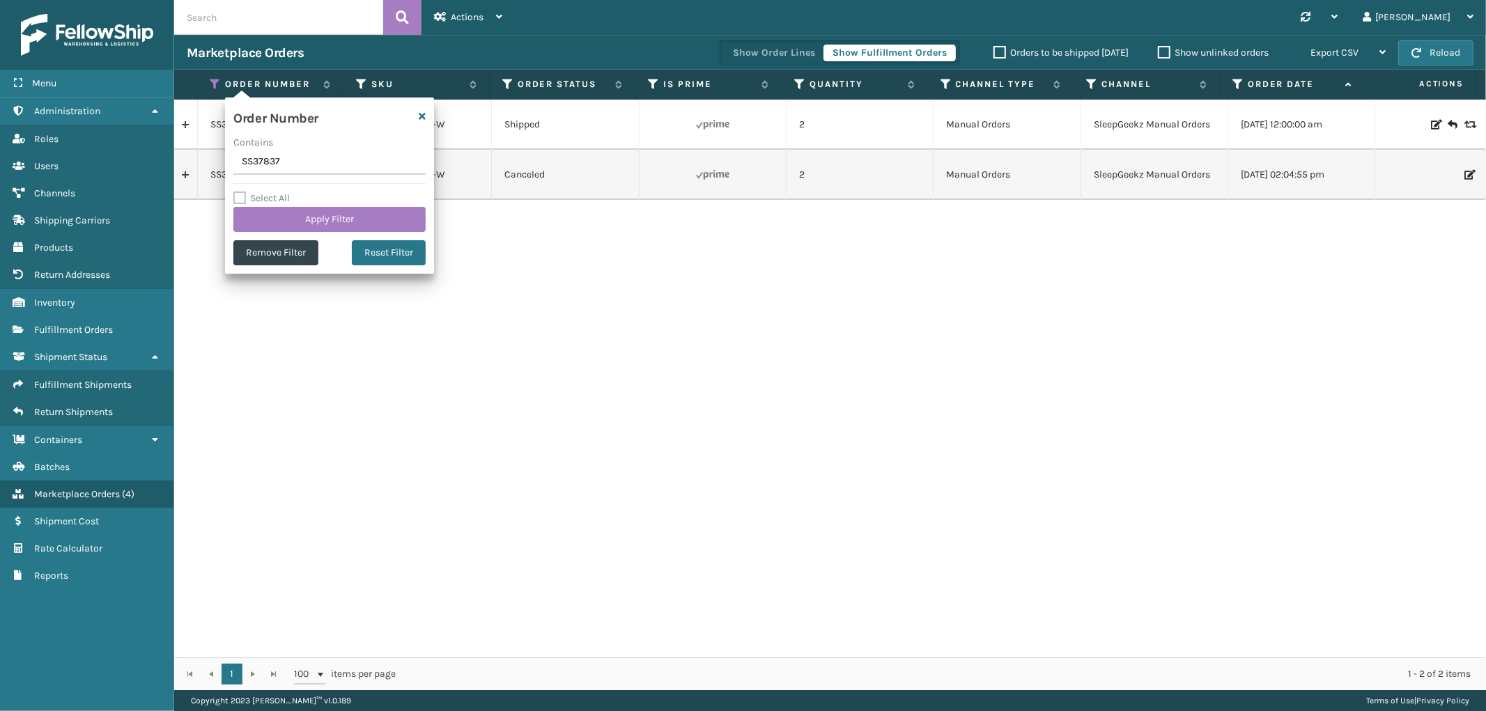
click at [249, 150] on input "SS37837" at bounding box center [329, 162] width 192 height 25
type input "SS37740"
click at [274, 219] on button "Apply Filter" at bounding box center [329, 219] width 192 height 25
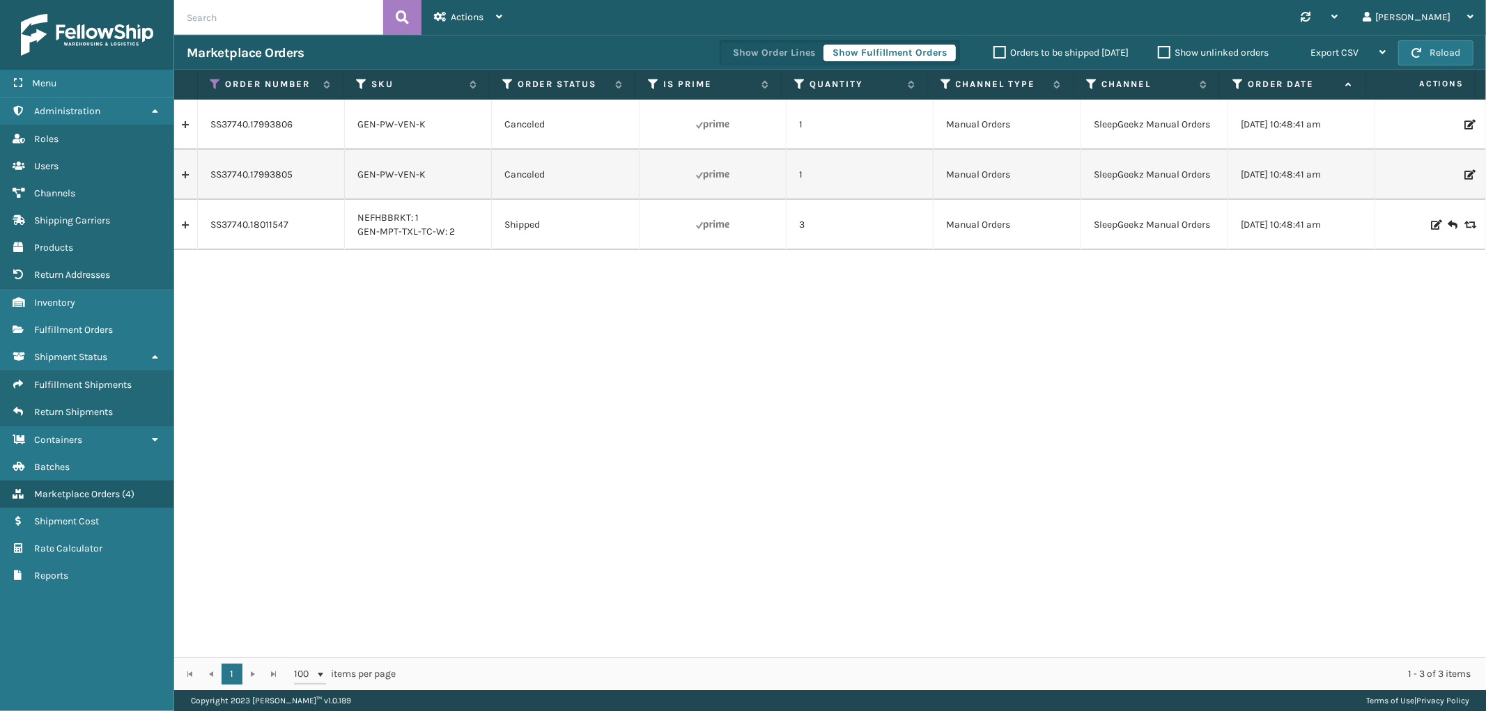
click at [186, 138] on td at bounding box center [186, 125] width 24 height 50
click at [183, 127] on link at bounding box center [185, 125] width 23 height 22
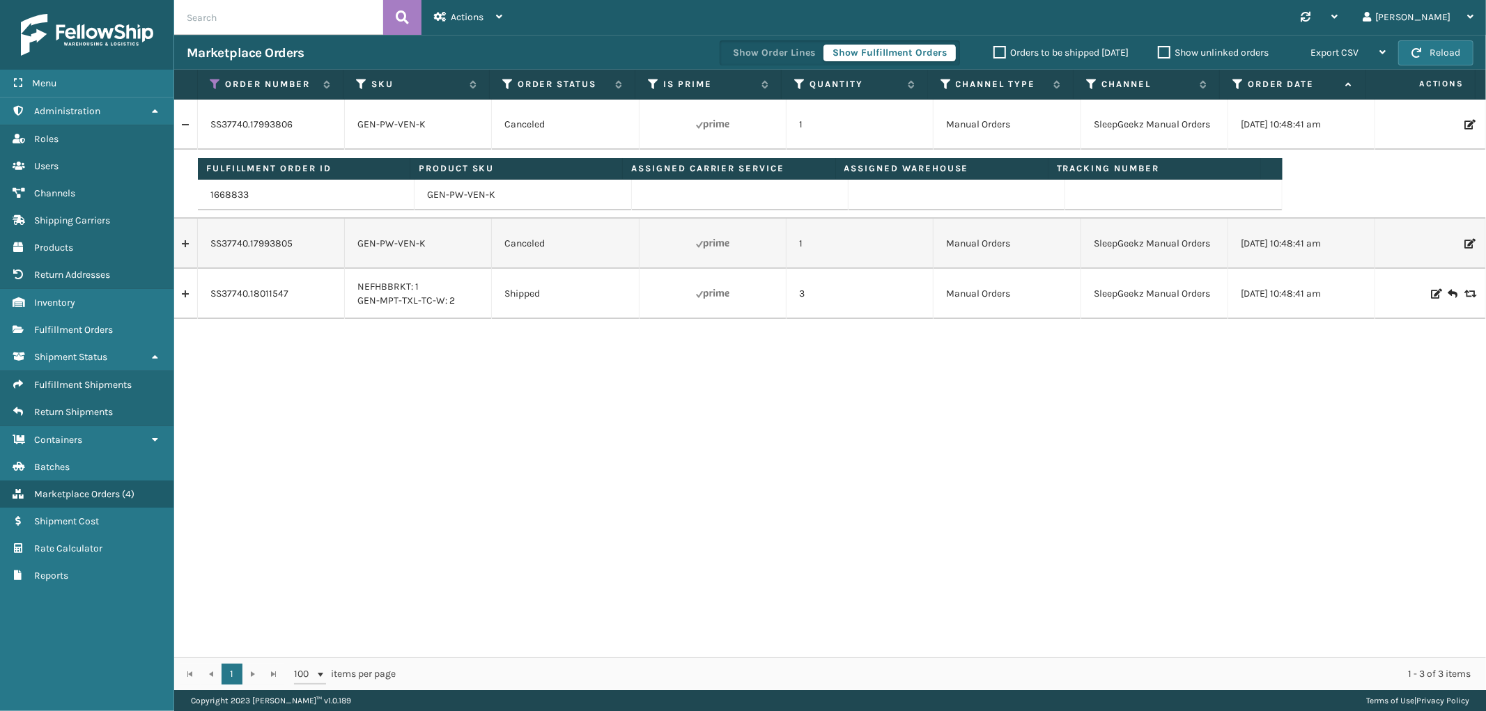
click at [183, 127] on link at bounding box center [185, 125] width 23 height 22
